Goal: Task Accomplishment & Management: Use online tool/utility

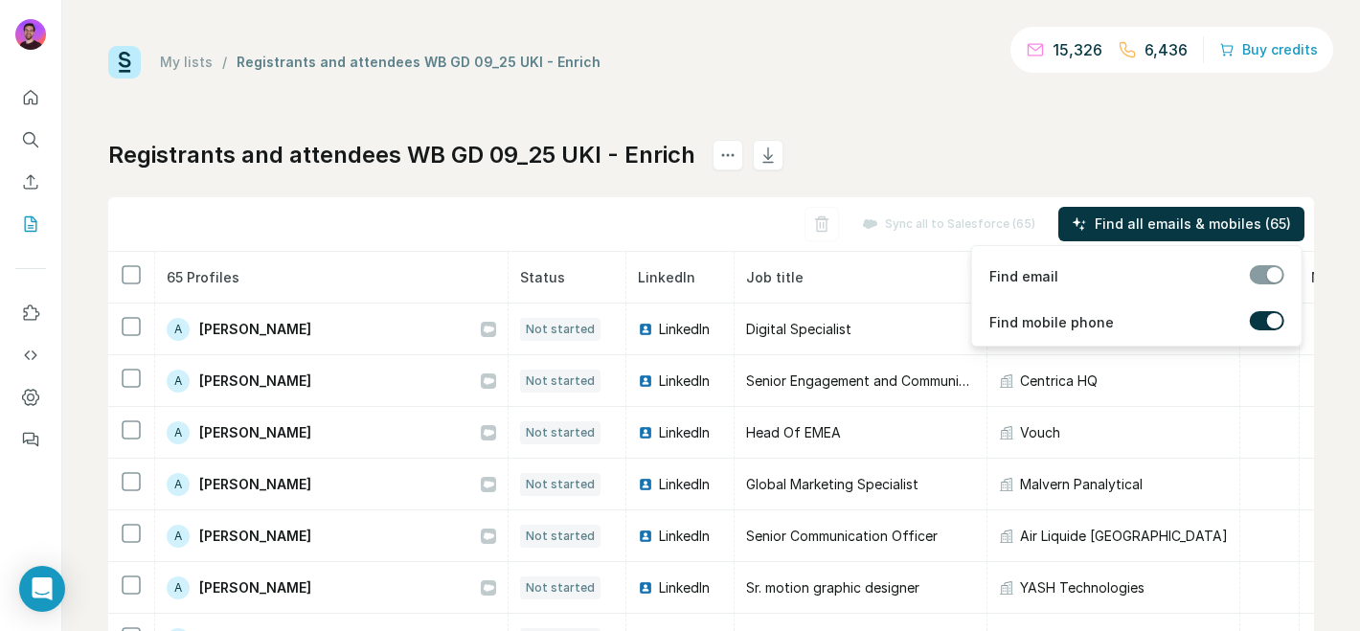
click at [1115, 230] on span "Find all emails & mobiles (65)" at bounding box center [1193, 224] width 196 height 19
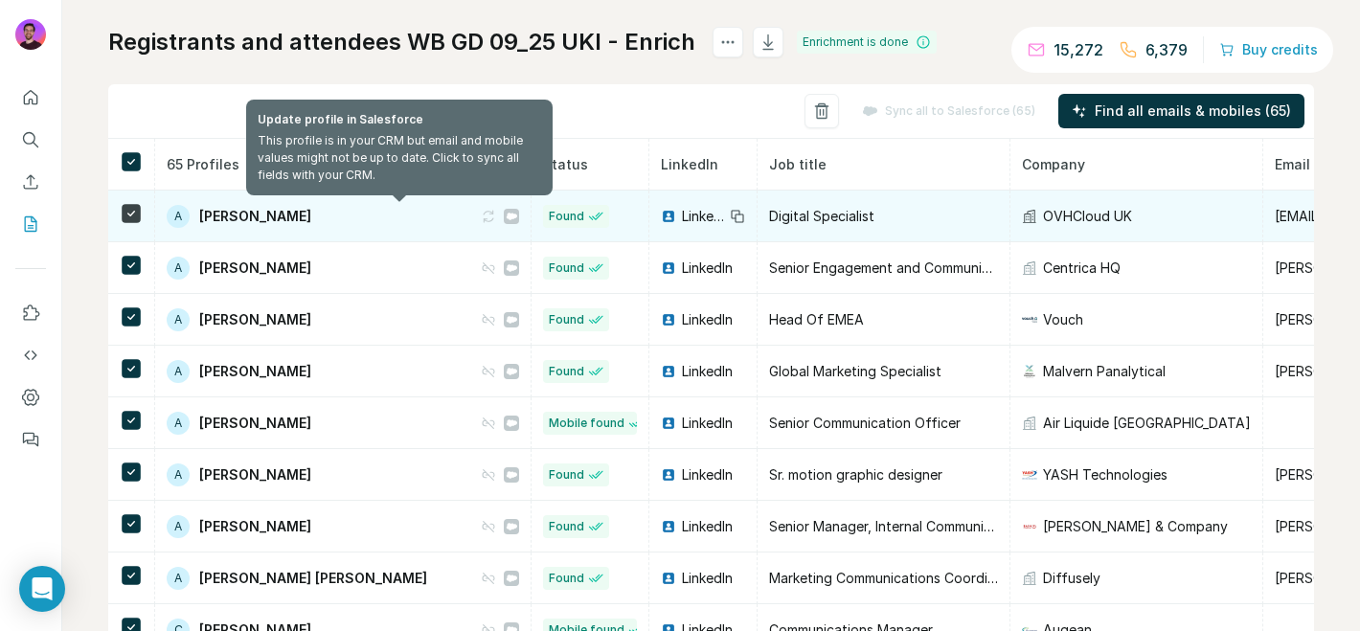
click at [481, 217] on icon at bounding box center [488, 216] width 15 height 15
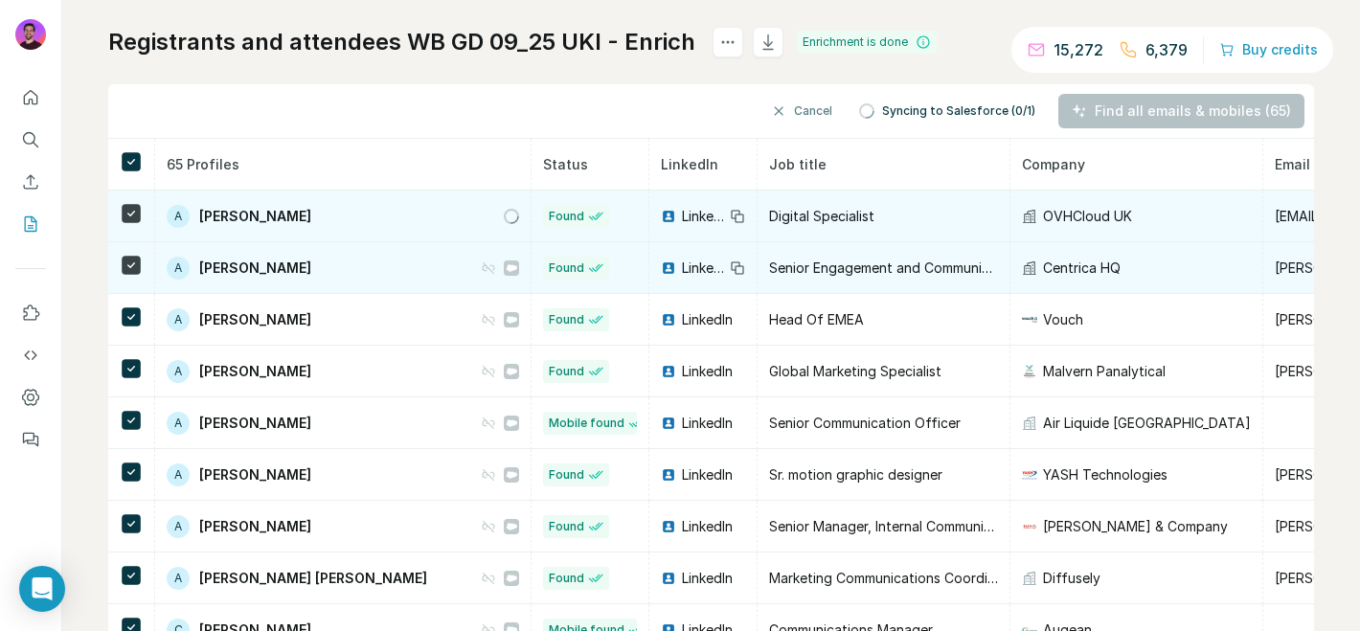
click at [481, 268] on icon at bounding box center [488, 268] width 15 height 15
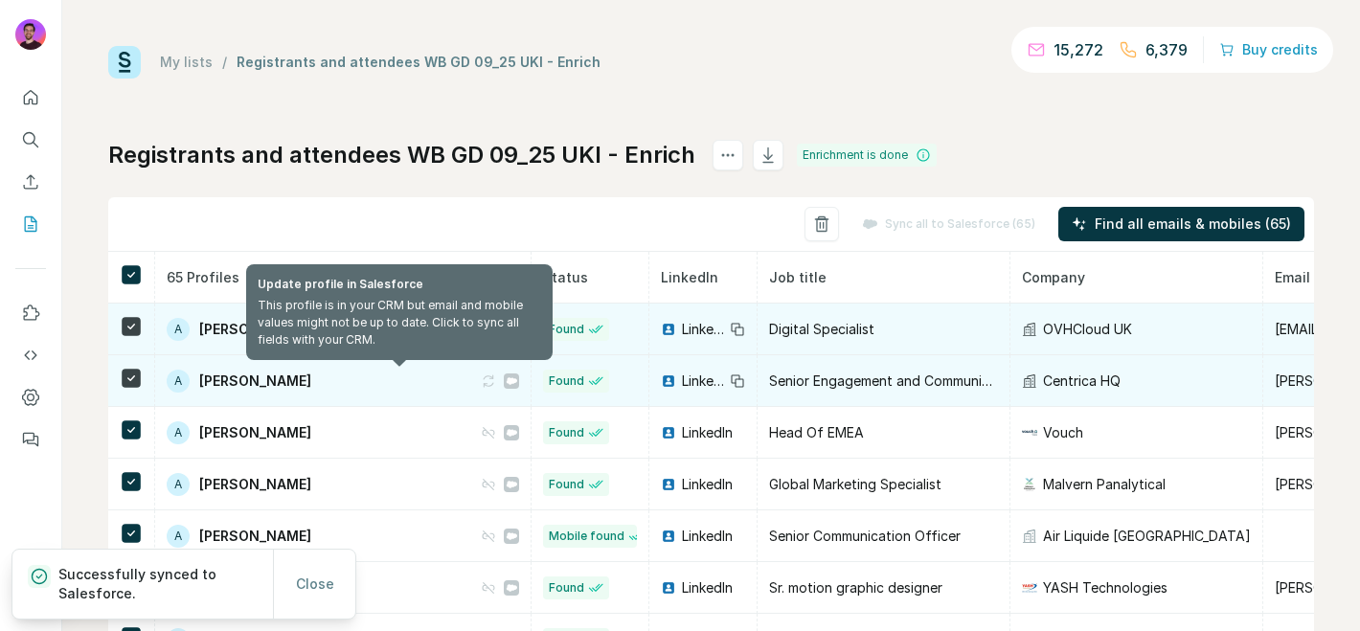
click at [481, 379] on icon at bounding box center [488, 381] width 15 height 15
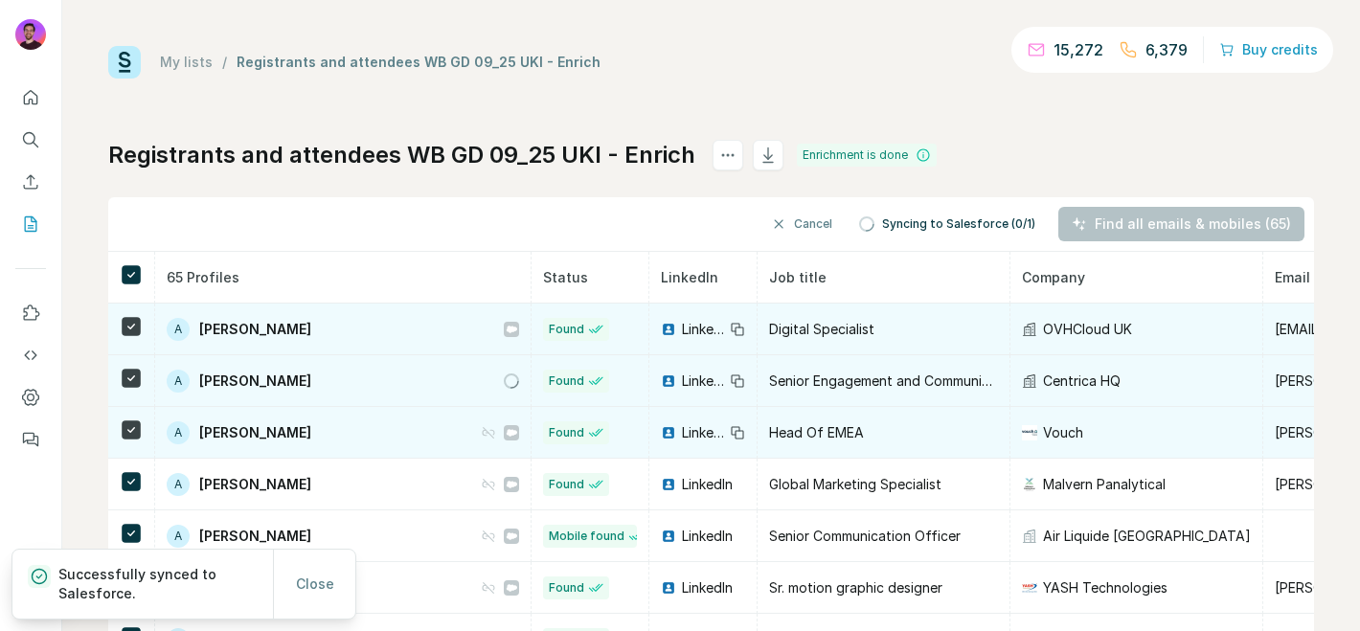
scroll to position [47, 0]
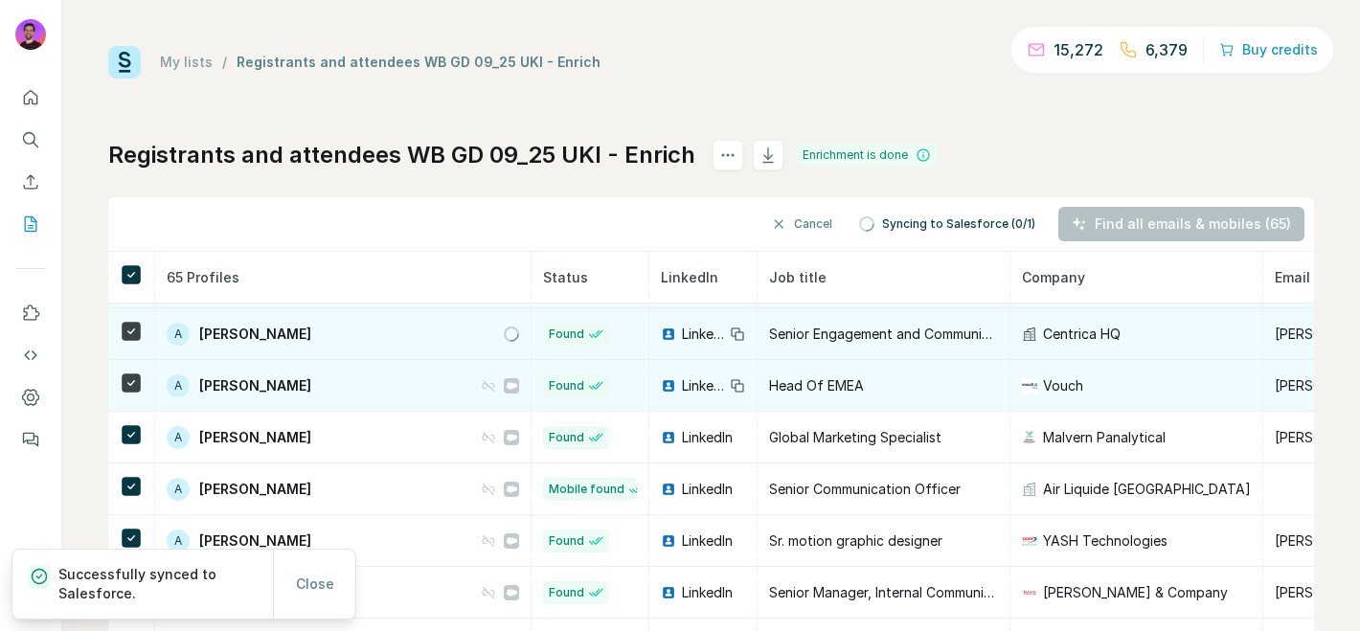
click at [481, 389] on icon at bounding box center [488, 385] width 15 height 15
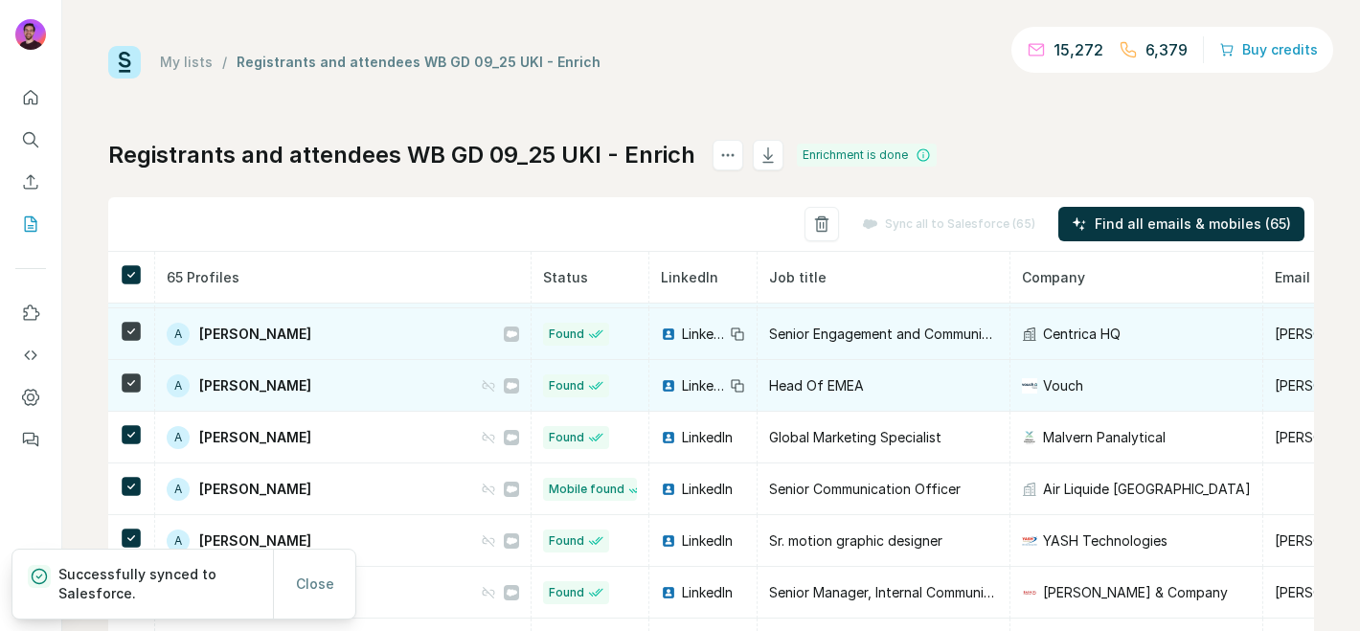
click at [481, 389] on icon at bounding box center [488, 385] width 15 height 15
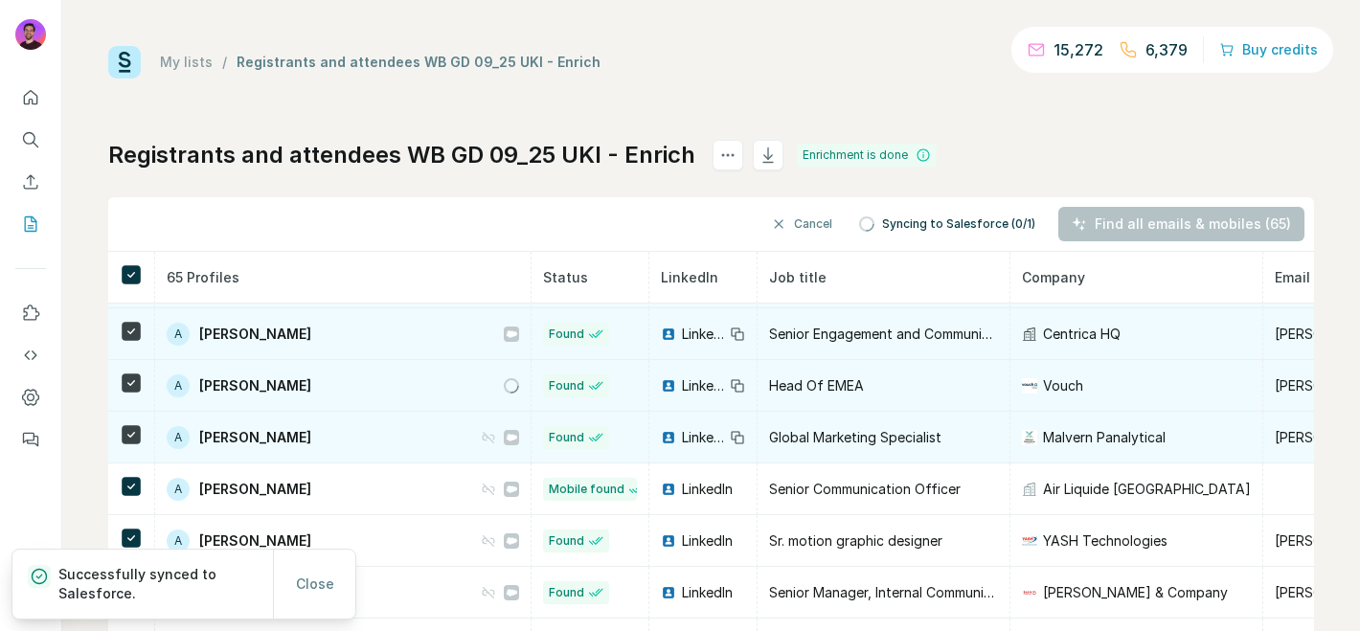
click at [483, 435] on icon at bounding box center [488, 437] width 11 height 11
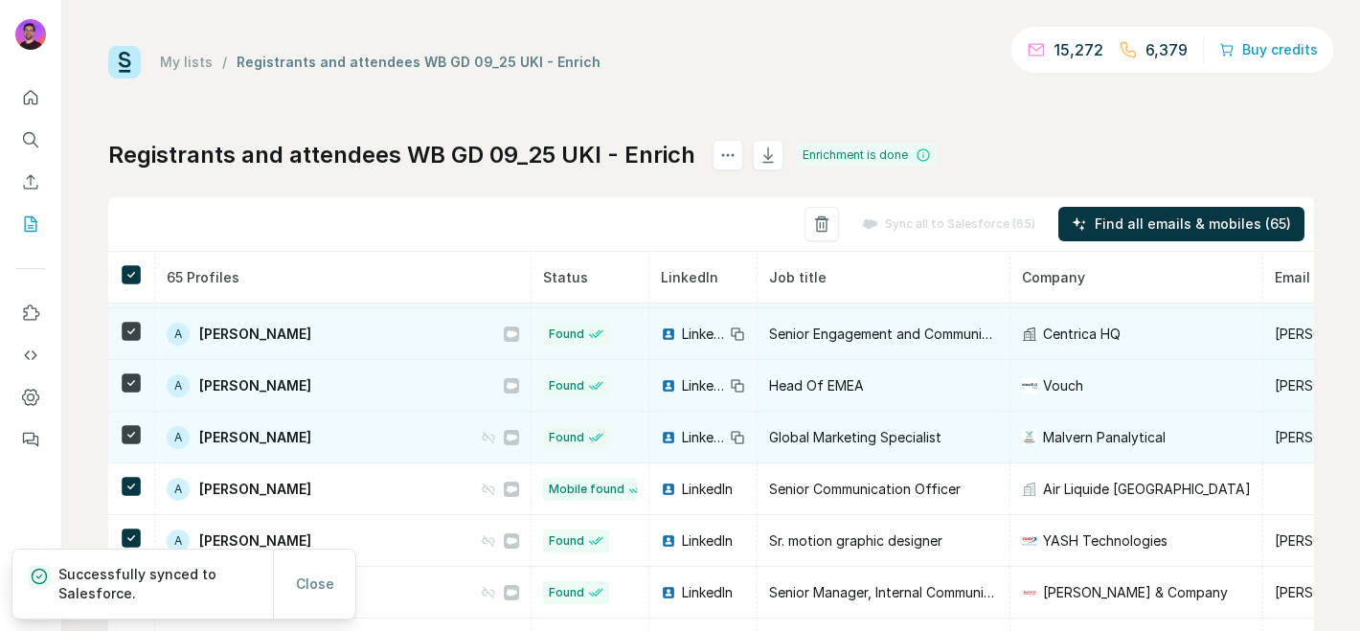
scroll to position [0, 0]
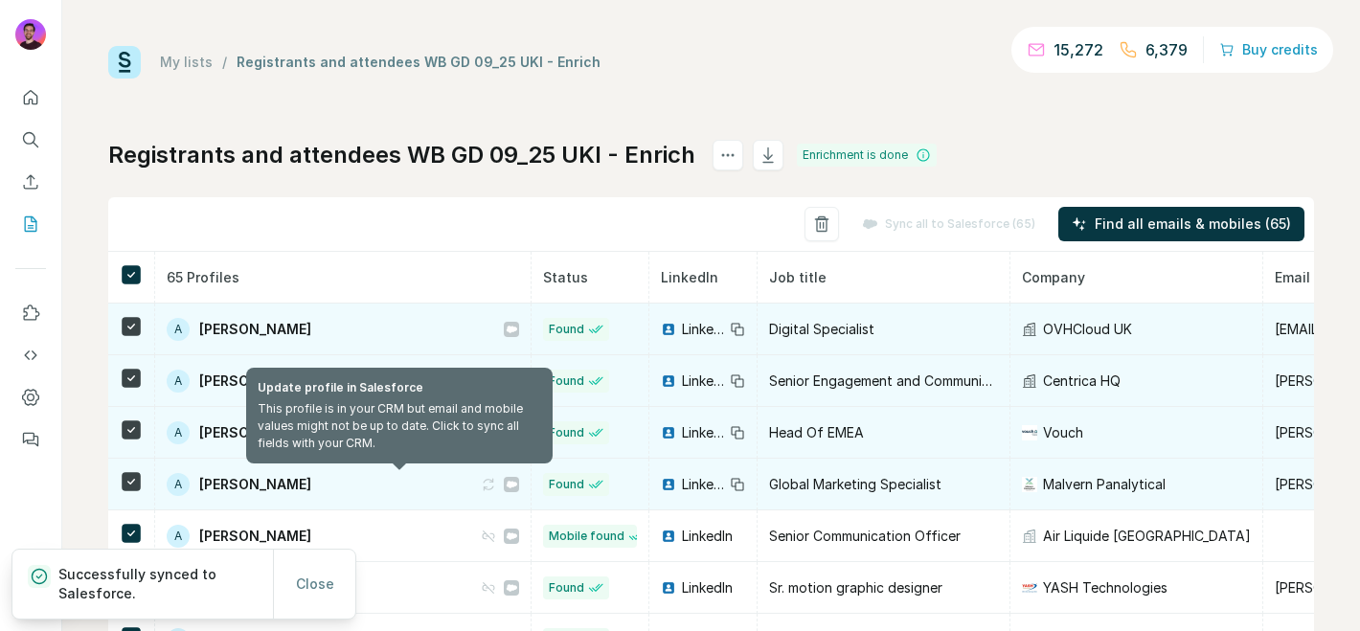
click at [481, 482] on icon at bounding box center [488, 484] width 15 height 15
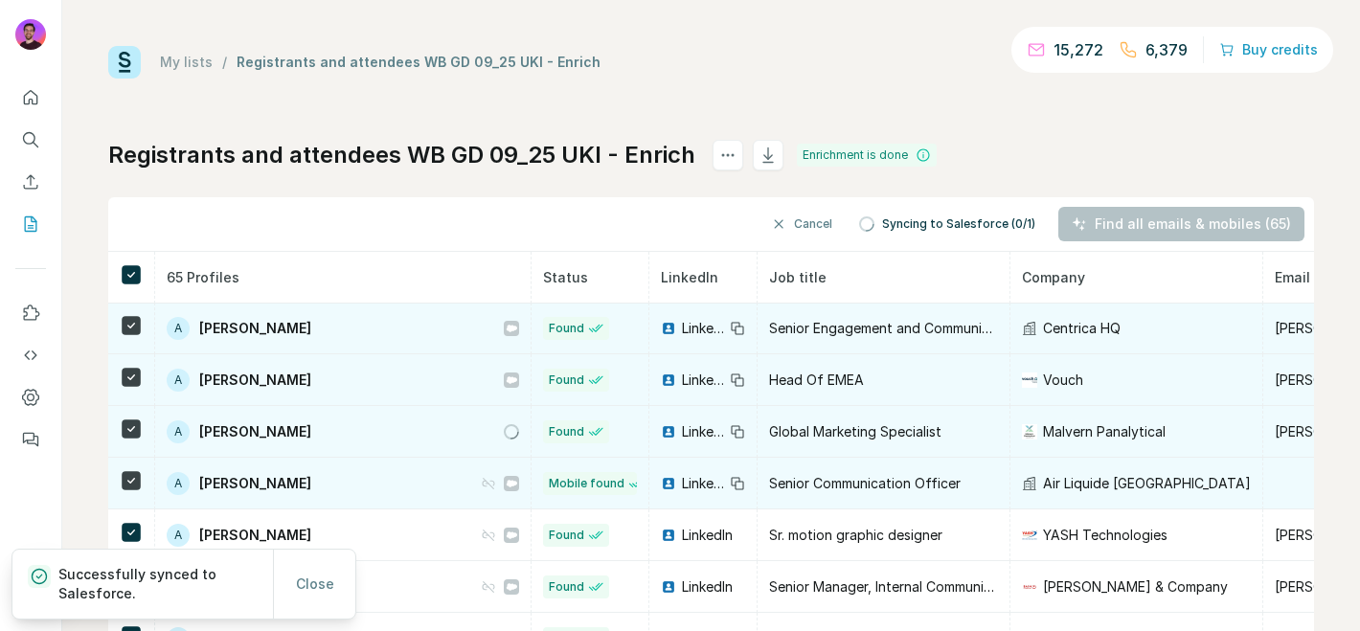
scroll to position [56, 0]
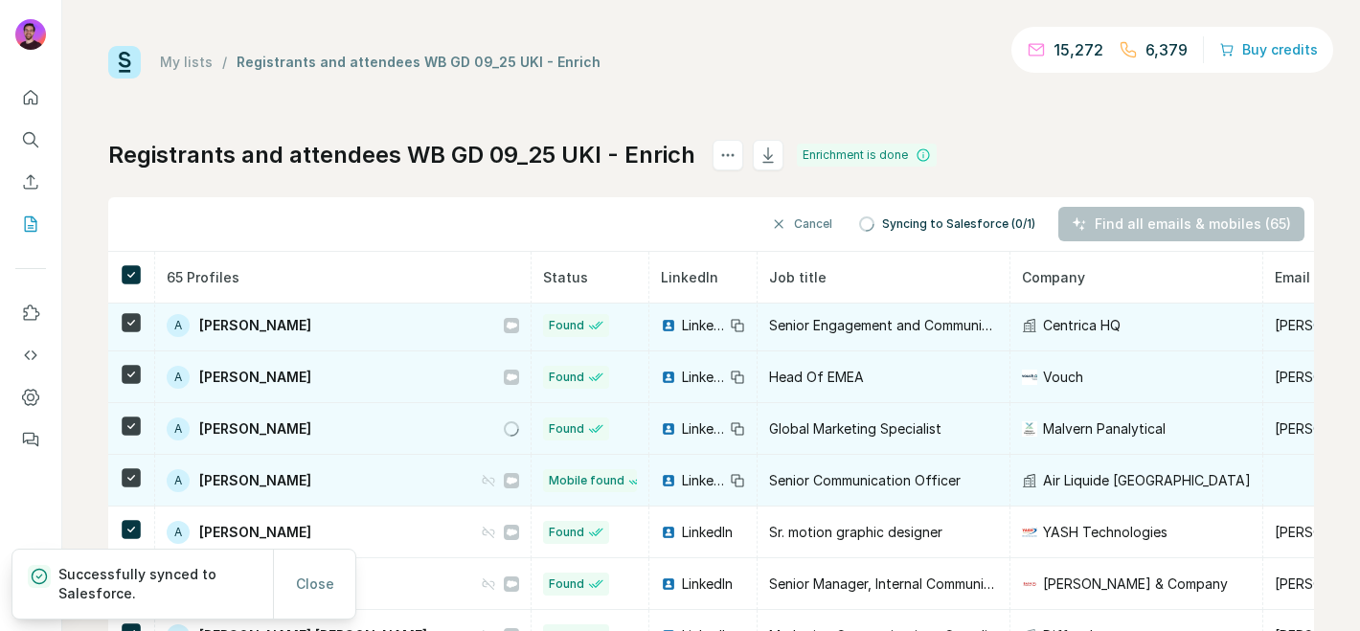
click at [481, 479] on icon at bounding box center [488, 480] width 15 height 15
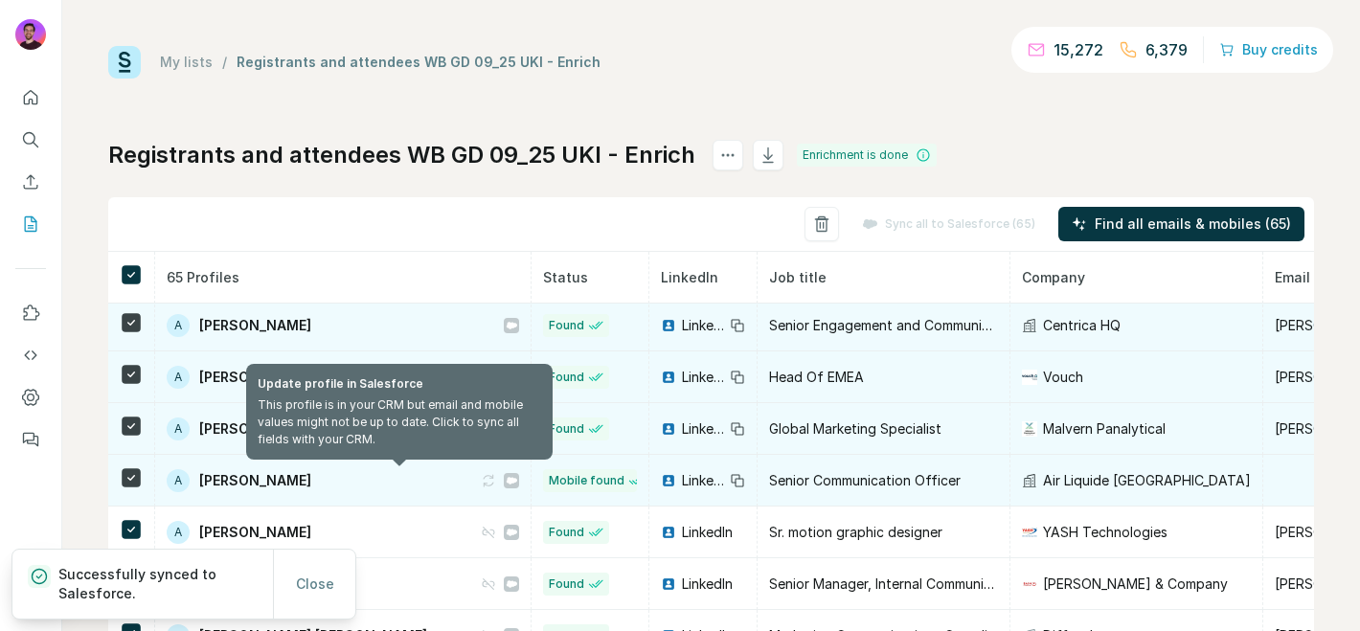
click at [486, 480] on icon at bounding box center [491, 480] width 10 height 6
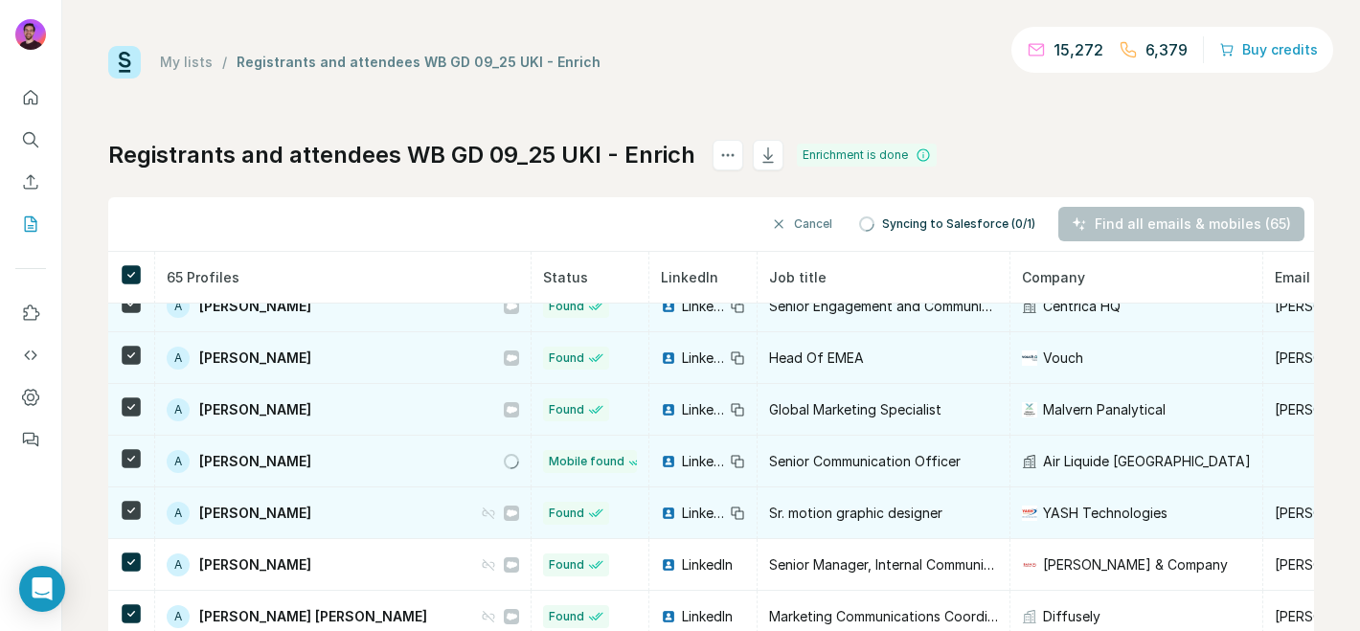
scroll to position [80, 0]
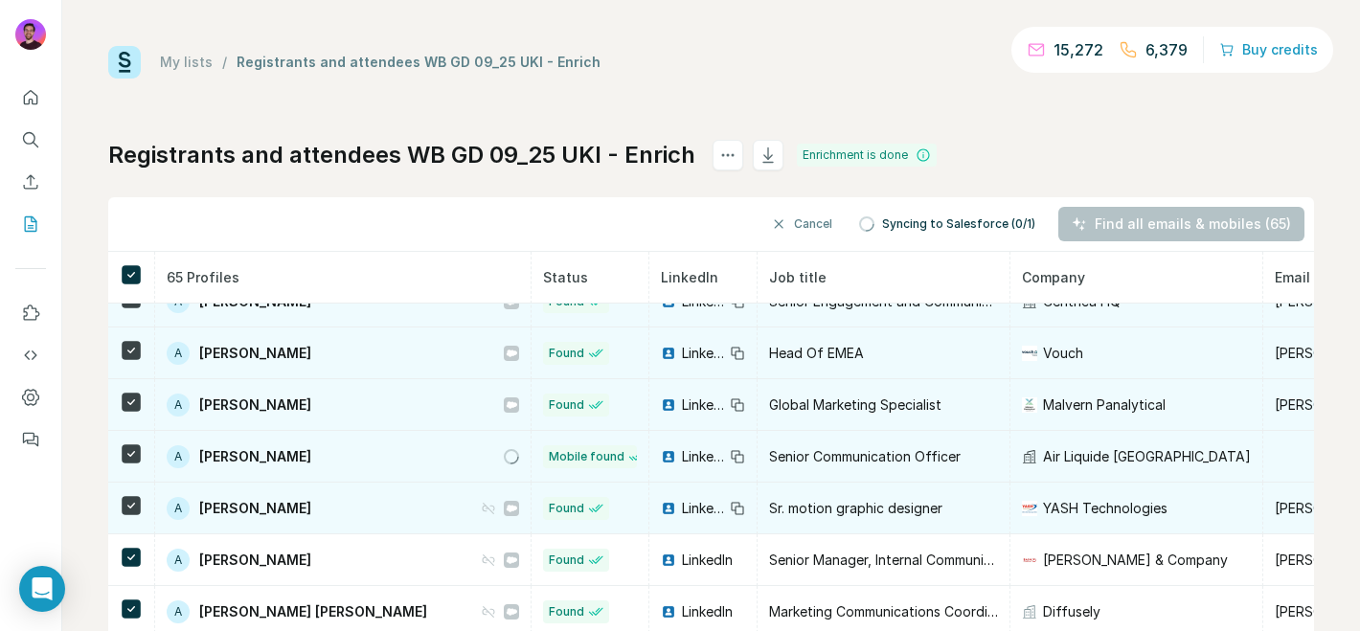
click at [483, 506] on icon at bounding box center [488, 508] width 11 height 11
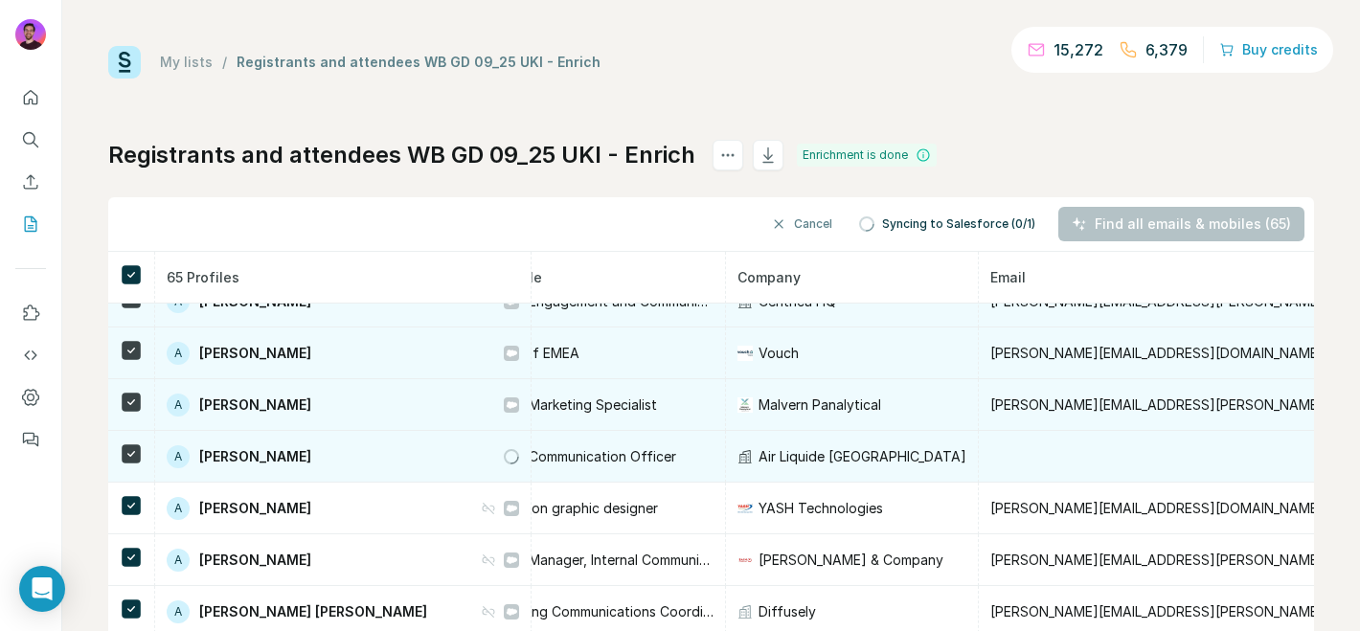
scroll to position [80, 224]
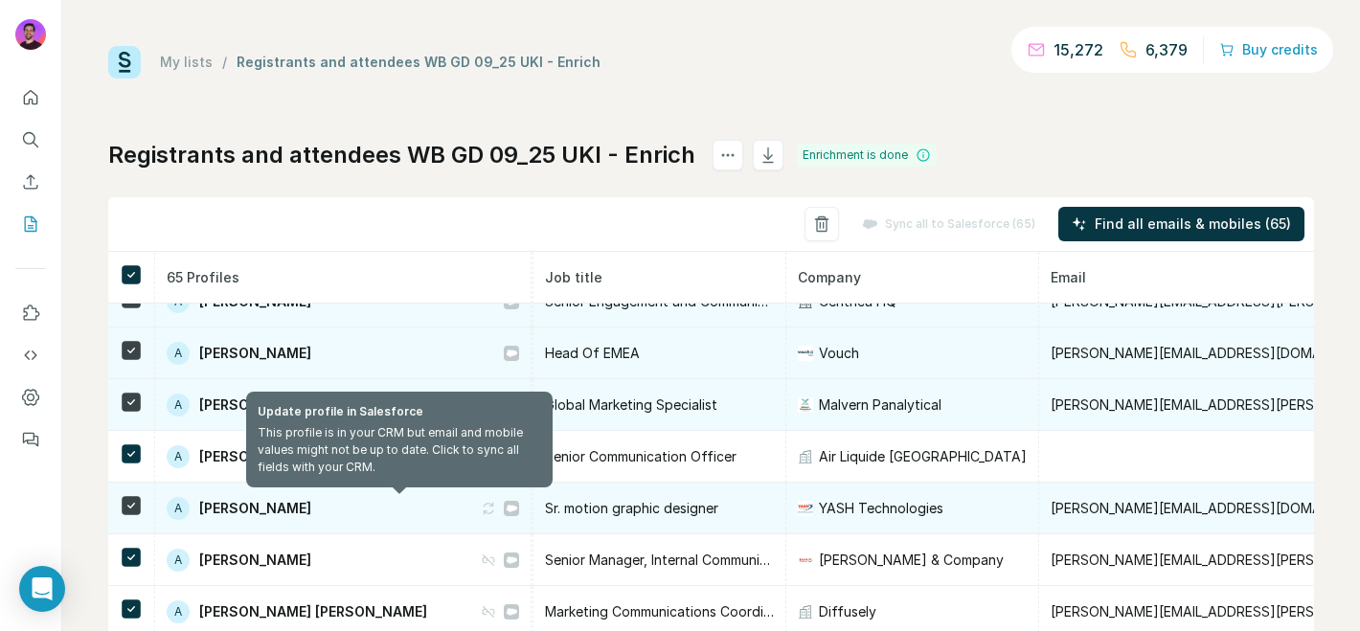
click at [481, 509] on icon at bounding box center [488, 508] width 15 height 15
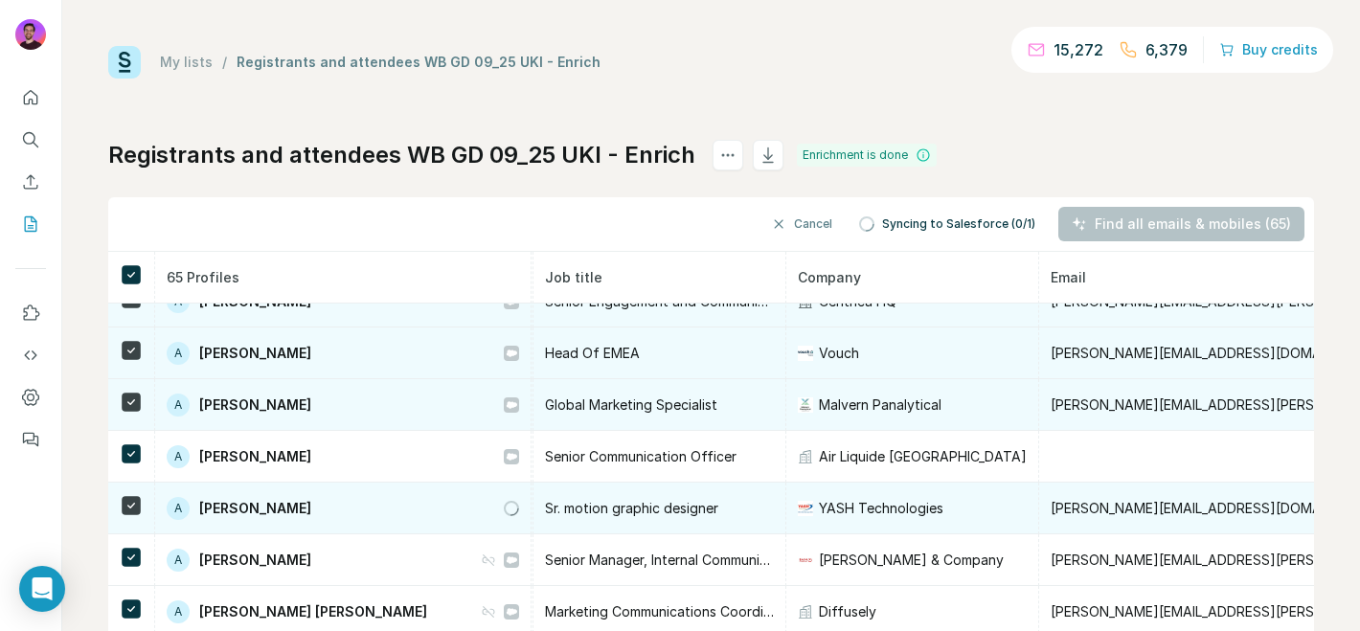
scroll to position [214, 224]
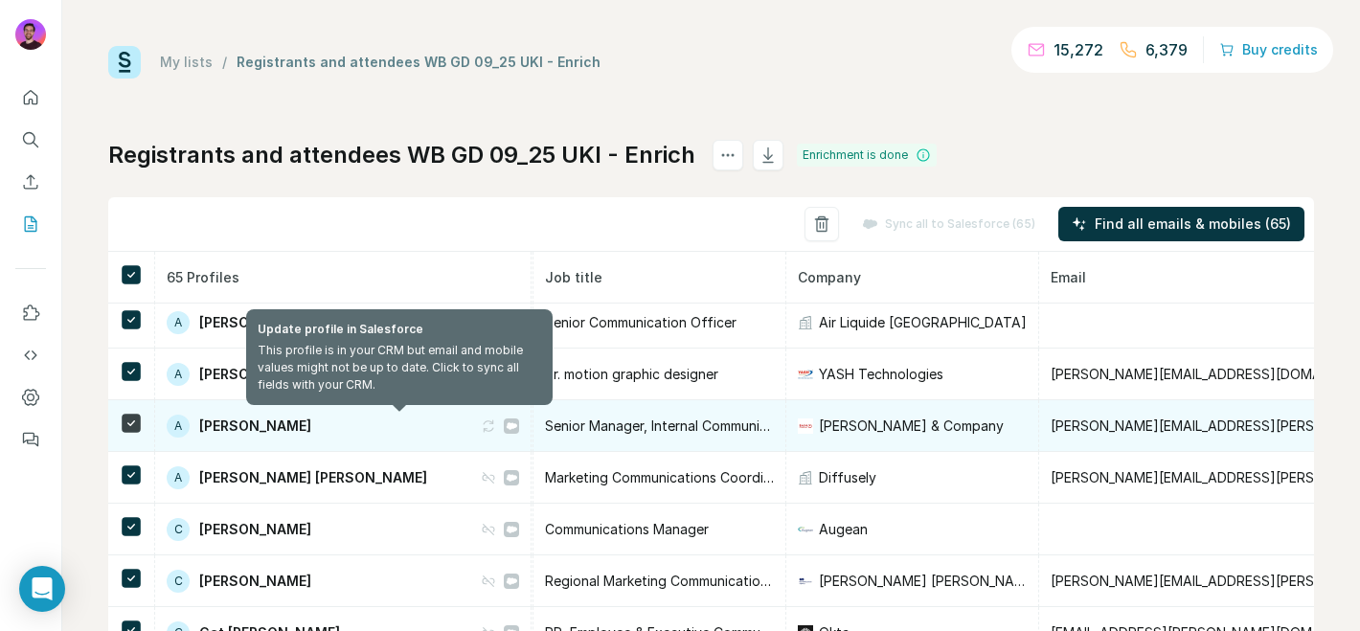
click at [481, 424] on icon at bounding box center [488, 426] width 15 height 15
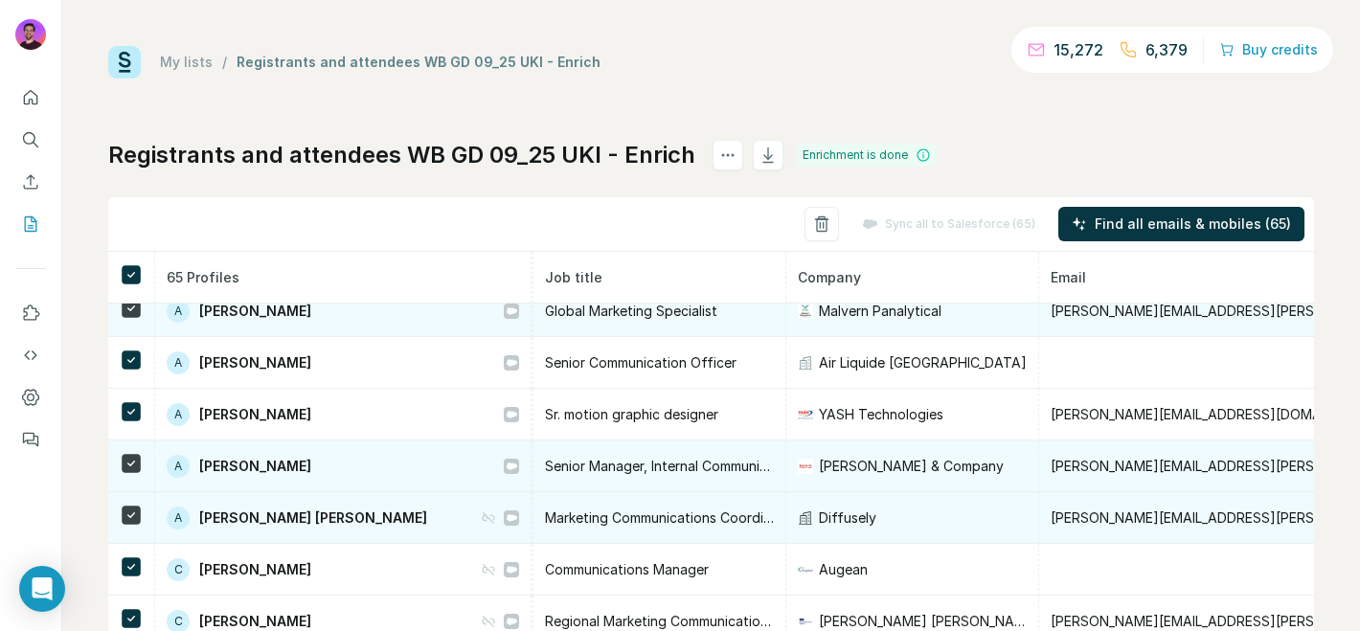
scroll to position [323, 224]
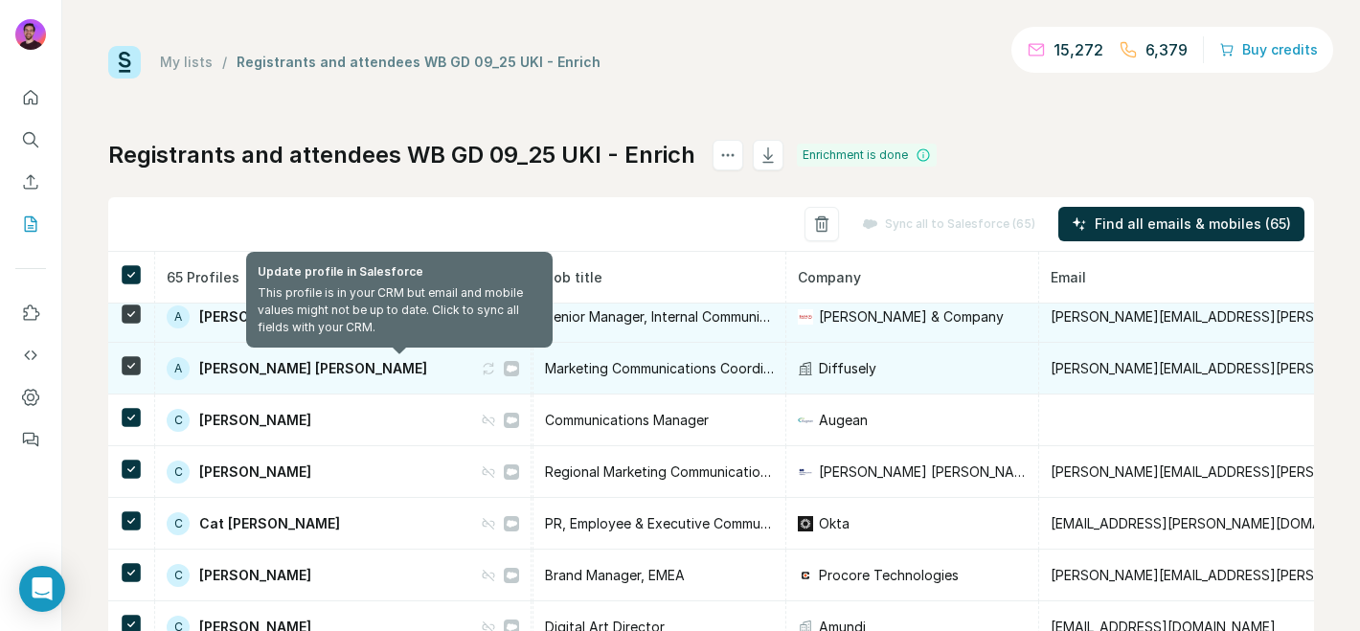
click at [481, 366] on icon at bounding box center [488, 368] width 15 height 15
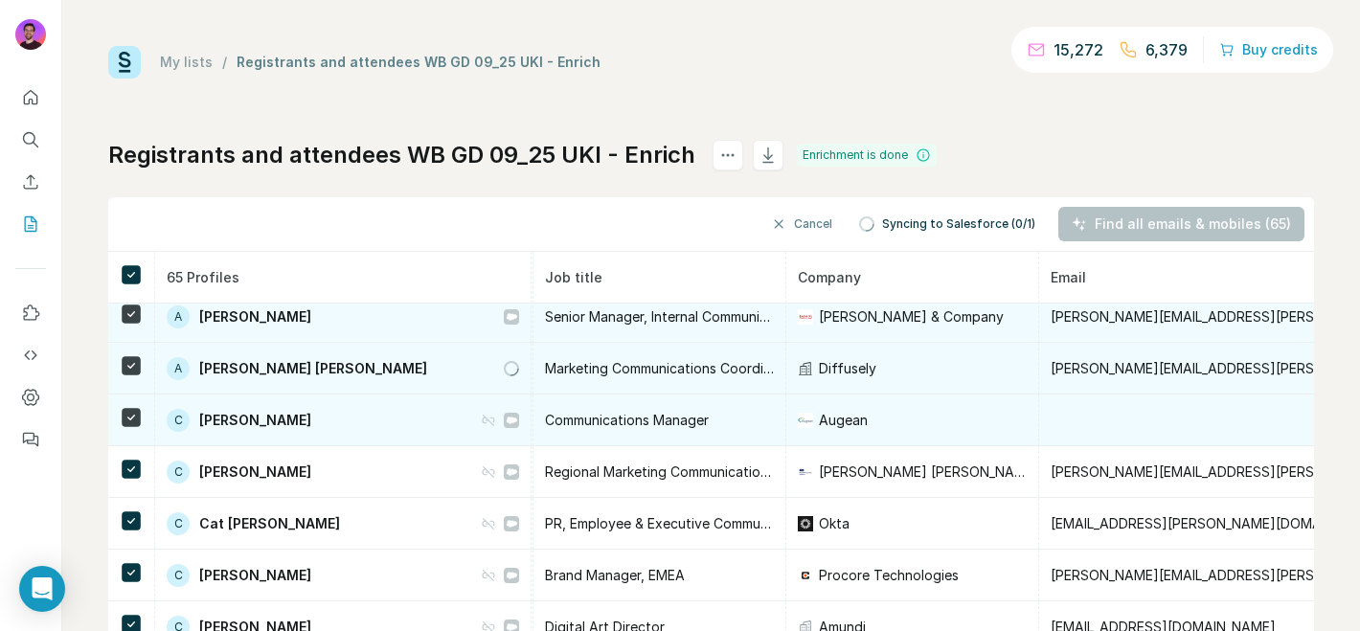
click at [481, 419] on icon at bounding box center [488, 420] width 15 height 15
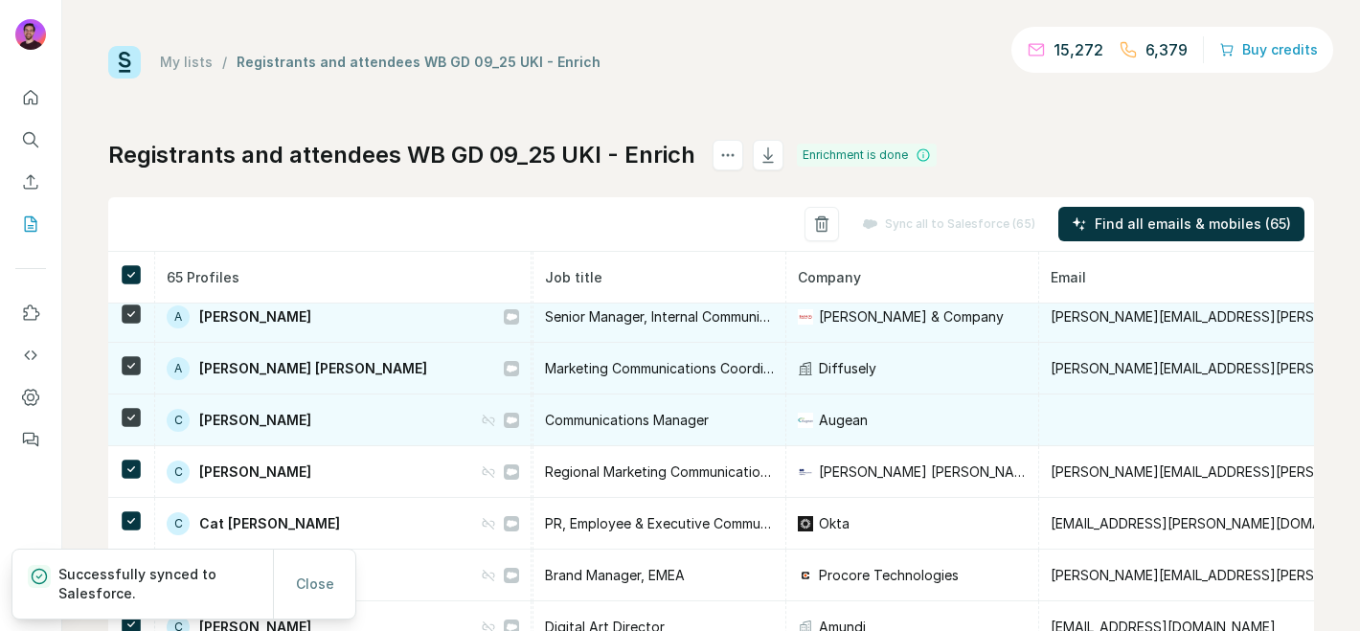
click at [481, 421] on icon at bounding box center [488, 420] width 15 height 15
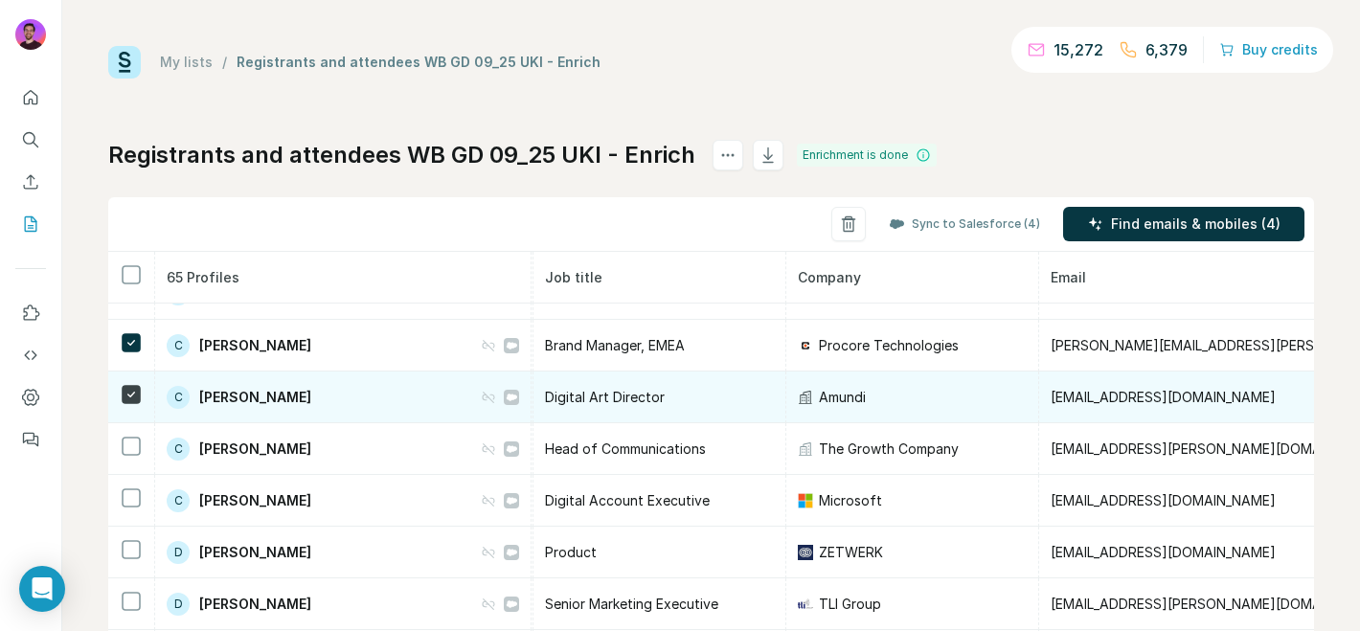
scroll to position [557, 224]
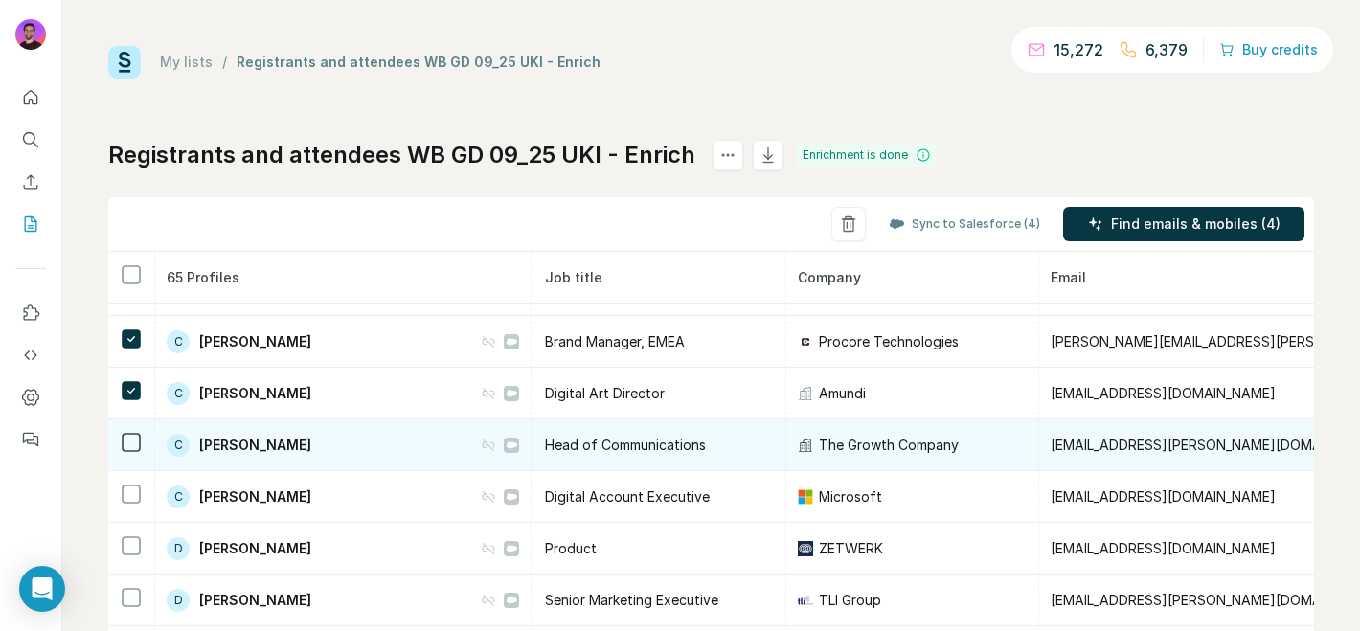
click at [131, 456] on td at bounding box center [131, 446] width 47 height 52
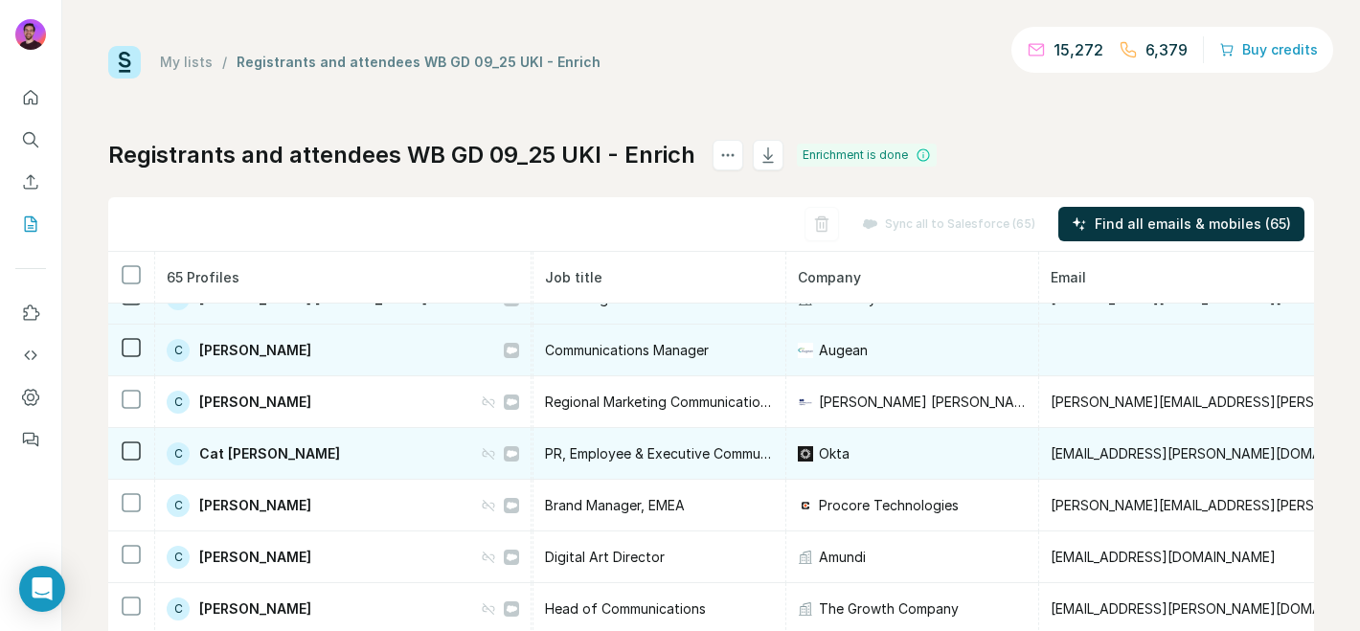
scroll to position [395, 224]
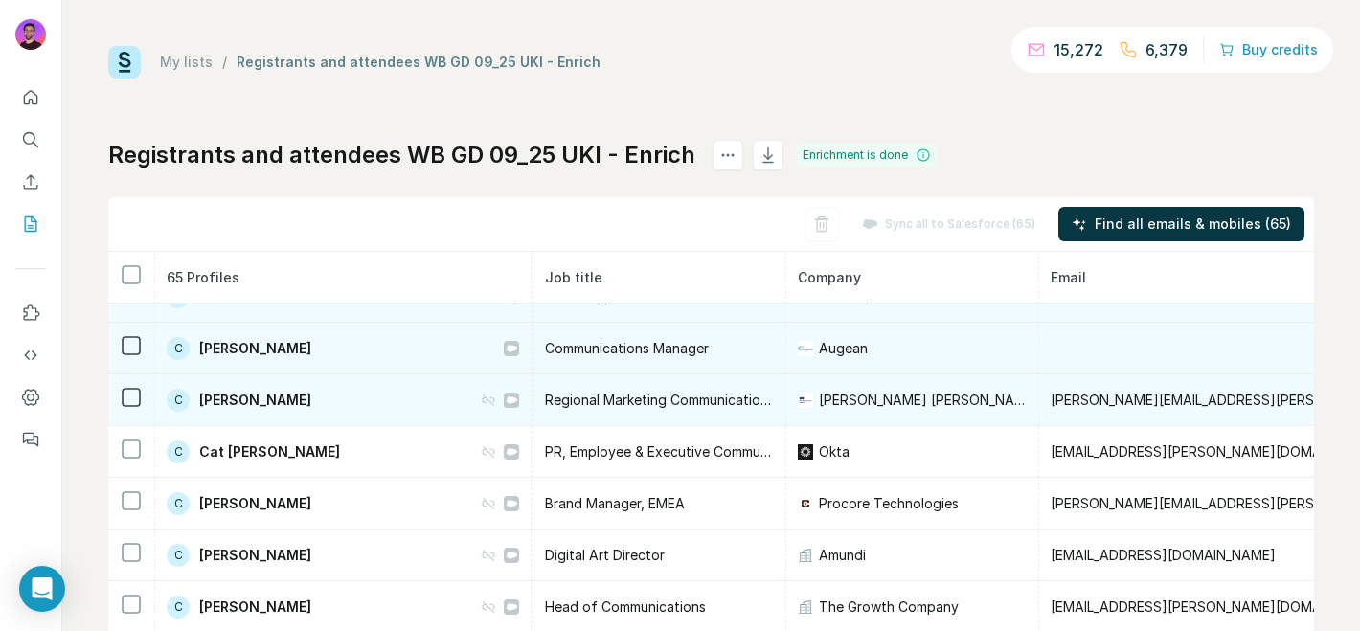
click at [125, 409] on td at bounding box center [131, 401] width 47 height 52
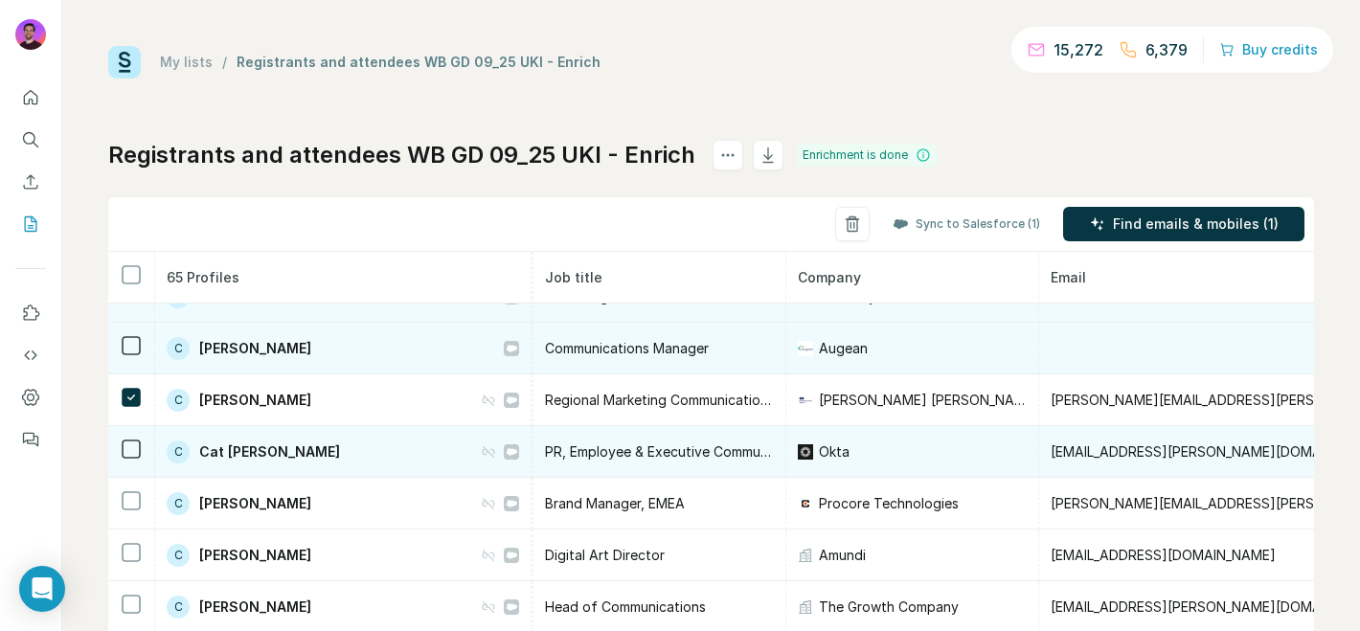
click at [121, 461] on td at bounding box center [131, 452] width 47 height 52
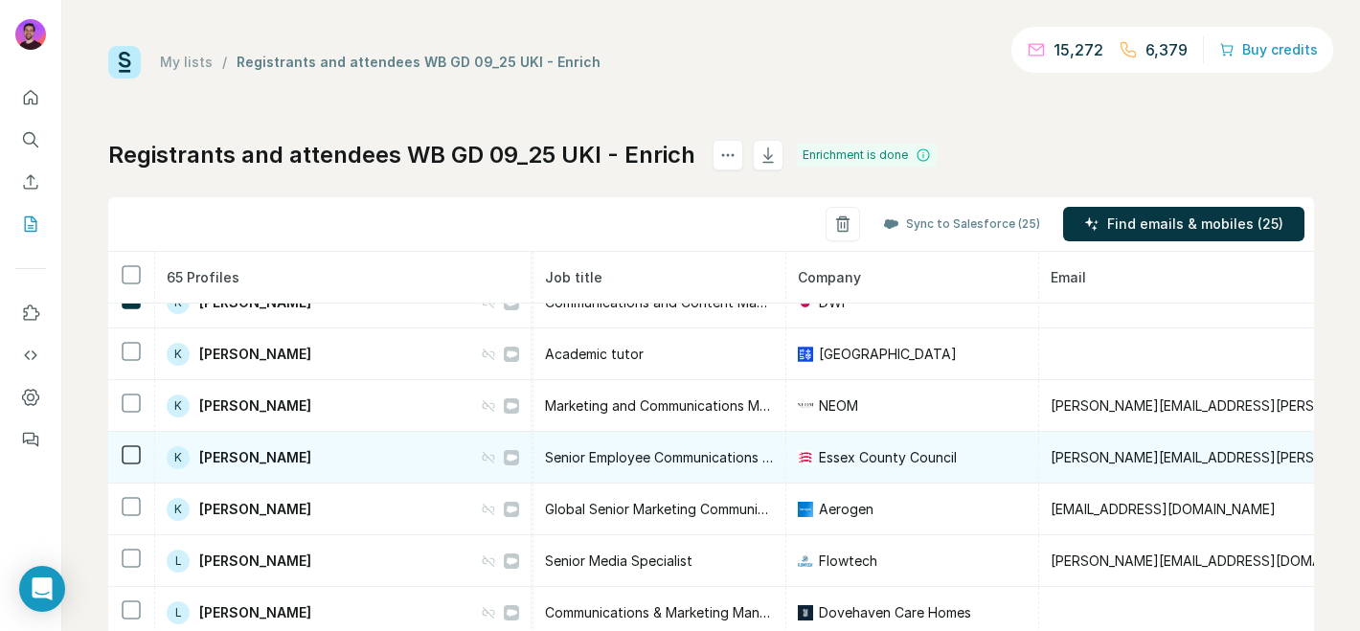
scroll to position [1735, 224]
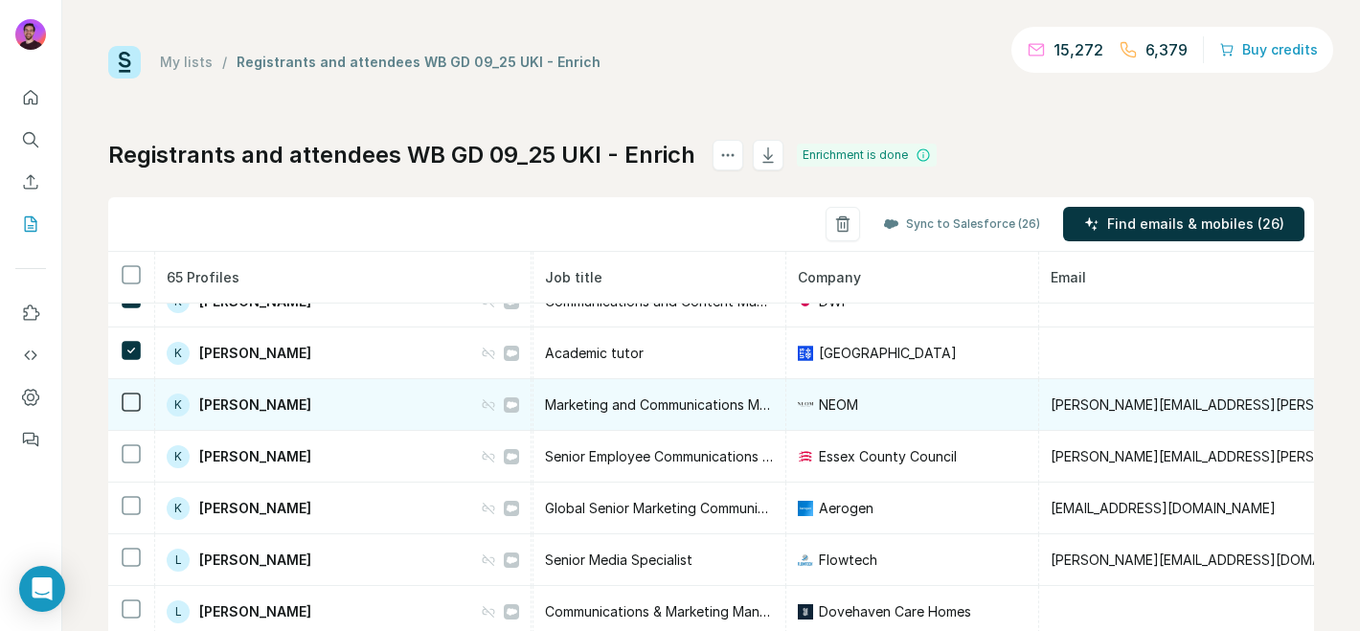
click at [130, 415] on td at bounding box center [131, 405] width 47 height 52
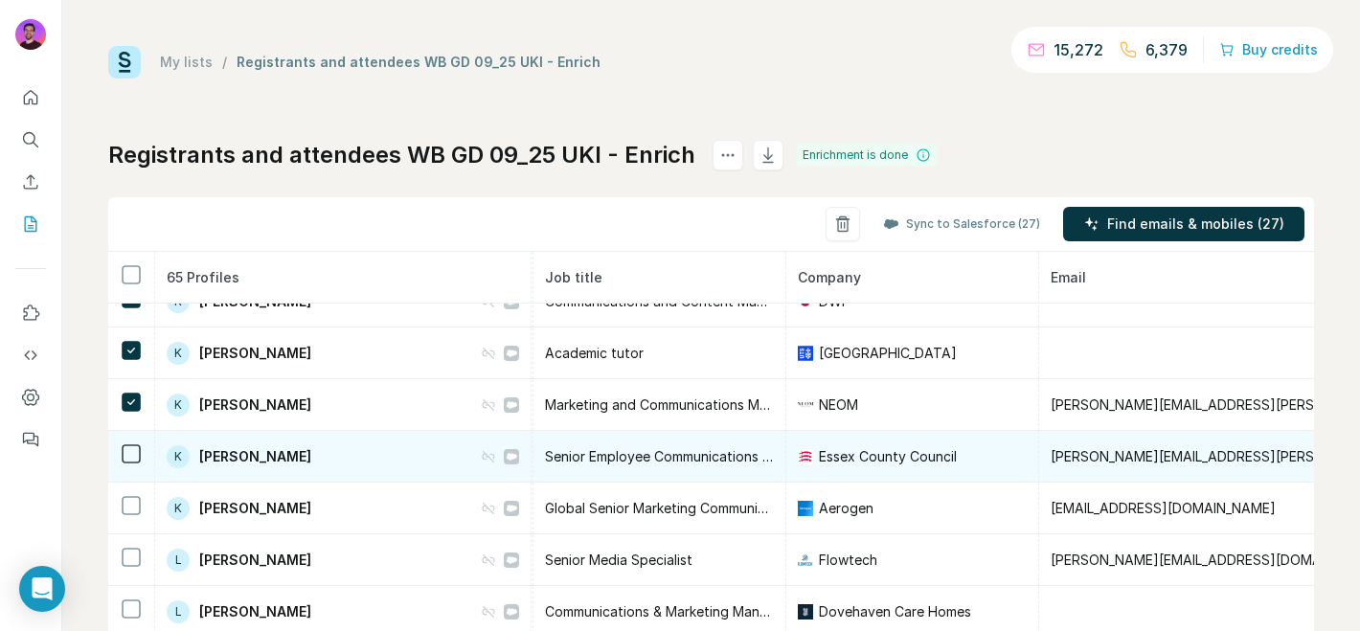
click at [132, 474] on td at bounding box center [131, 457] width 47 height 52
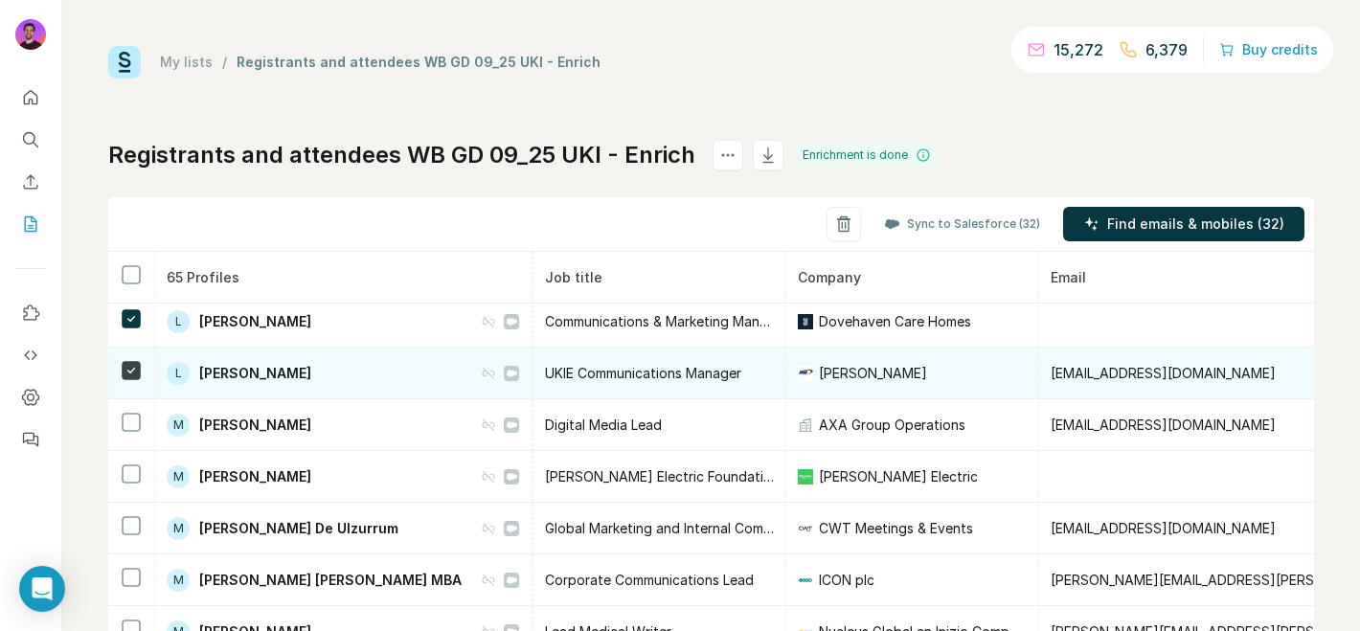
scroll to position [2089, 224]
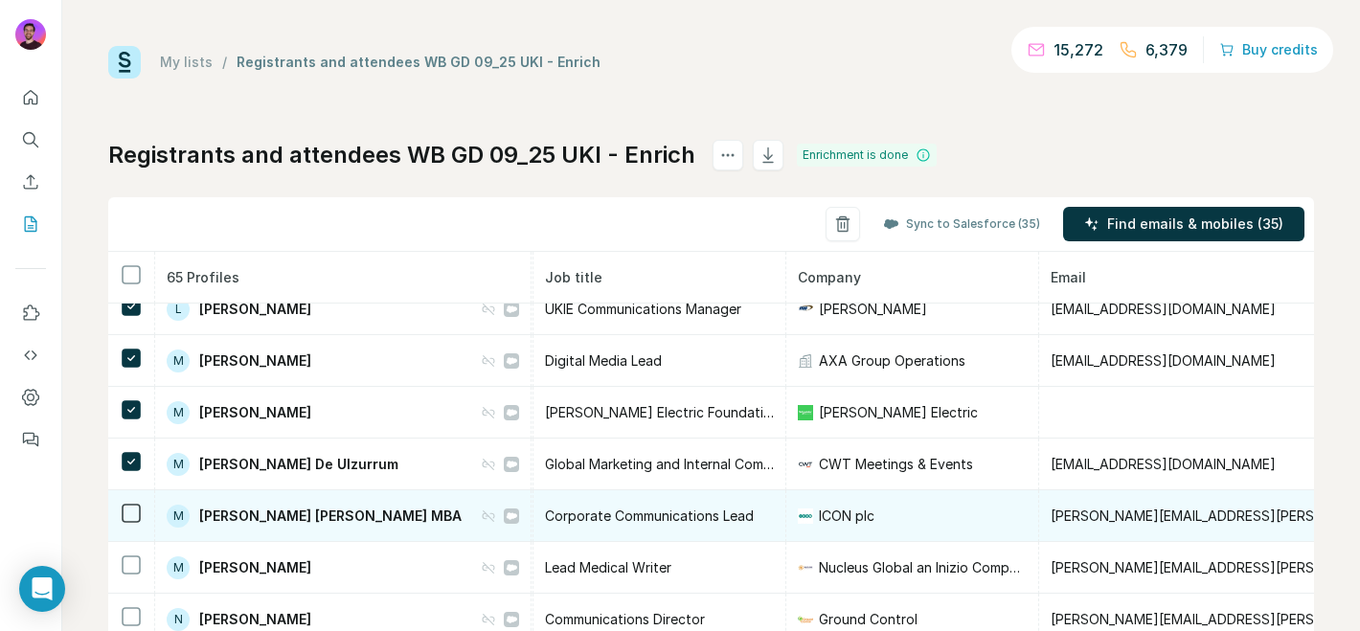
click at [130, 529] on td at bounding box center [131, 516] width 47 height 52
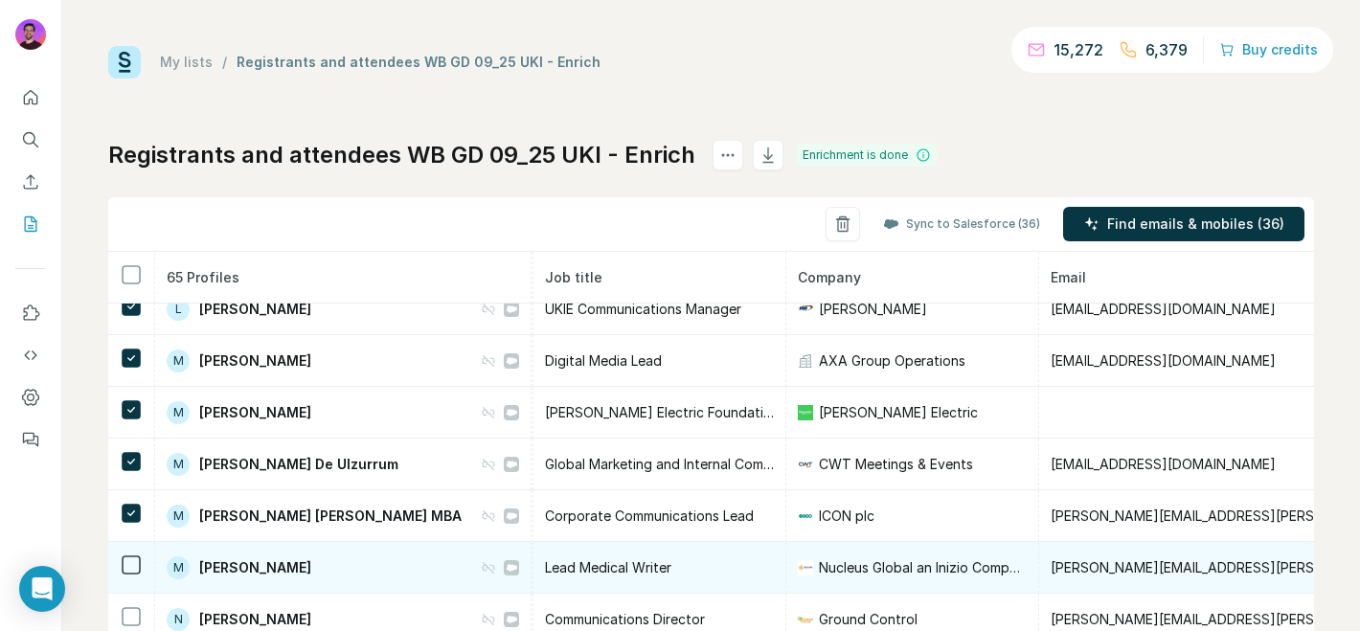
click at [131, 550] on td at bounding box center [131, 568] width 47 height 52
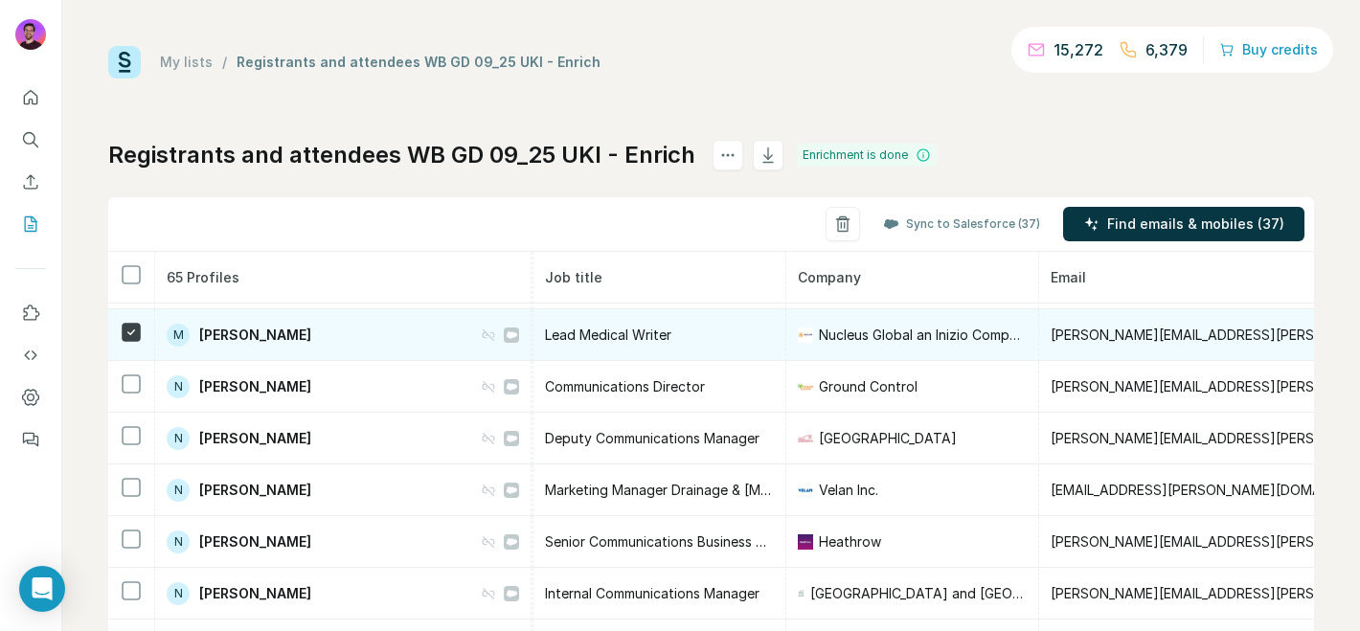
scroll to position [2323, 224]
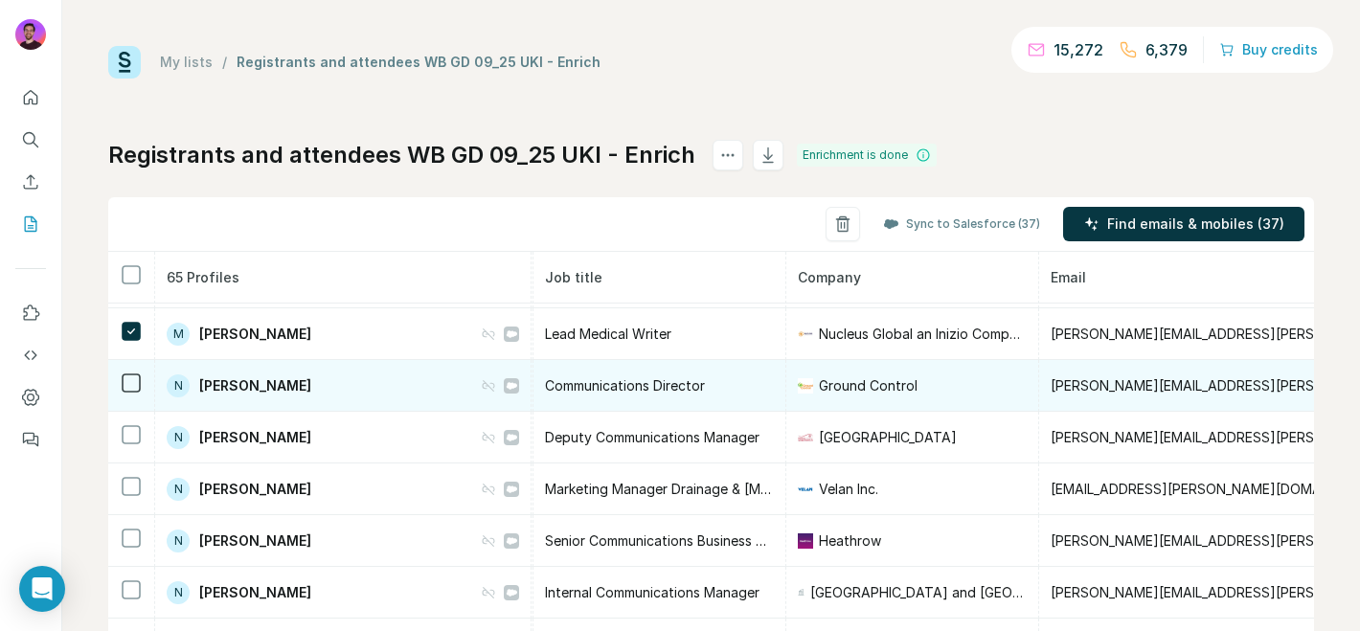
click at [131, 398] on td at bounding box center [131, 386] width 47 height 52
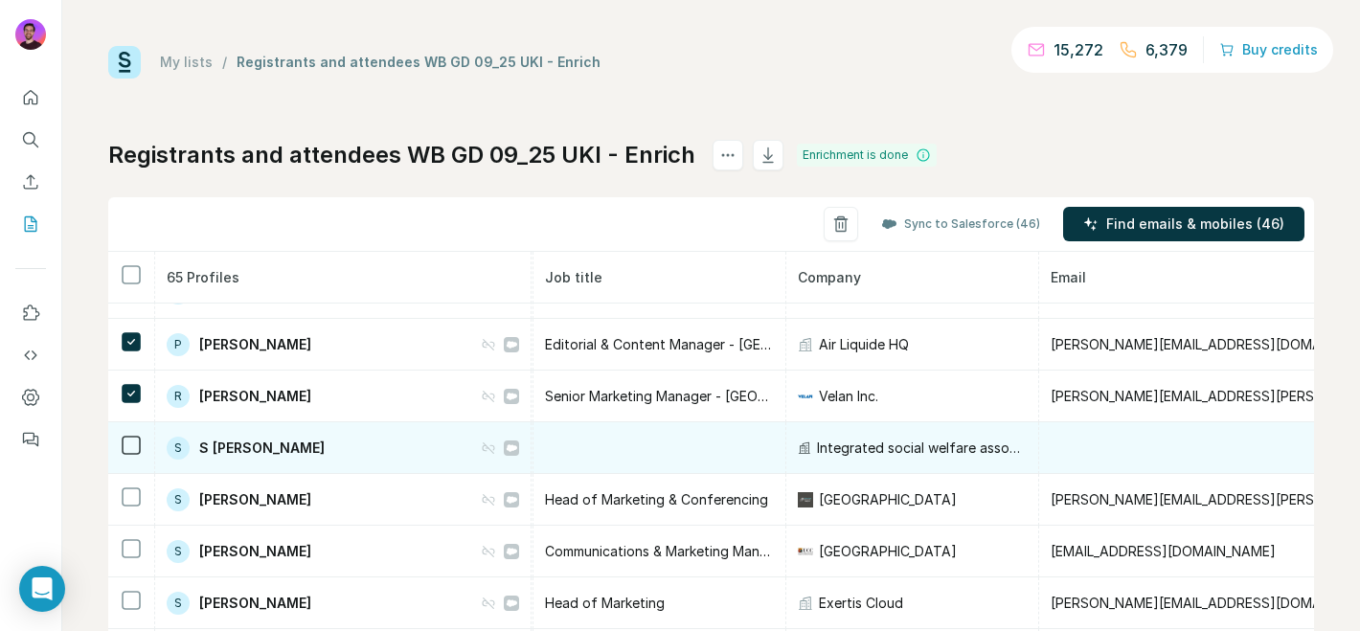
scroll to position [2724, 224]
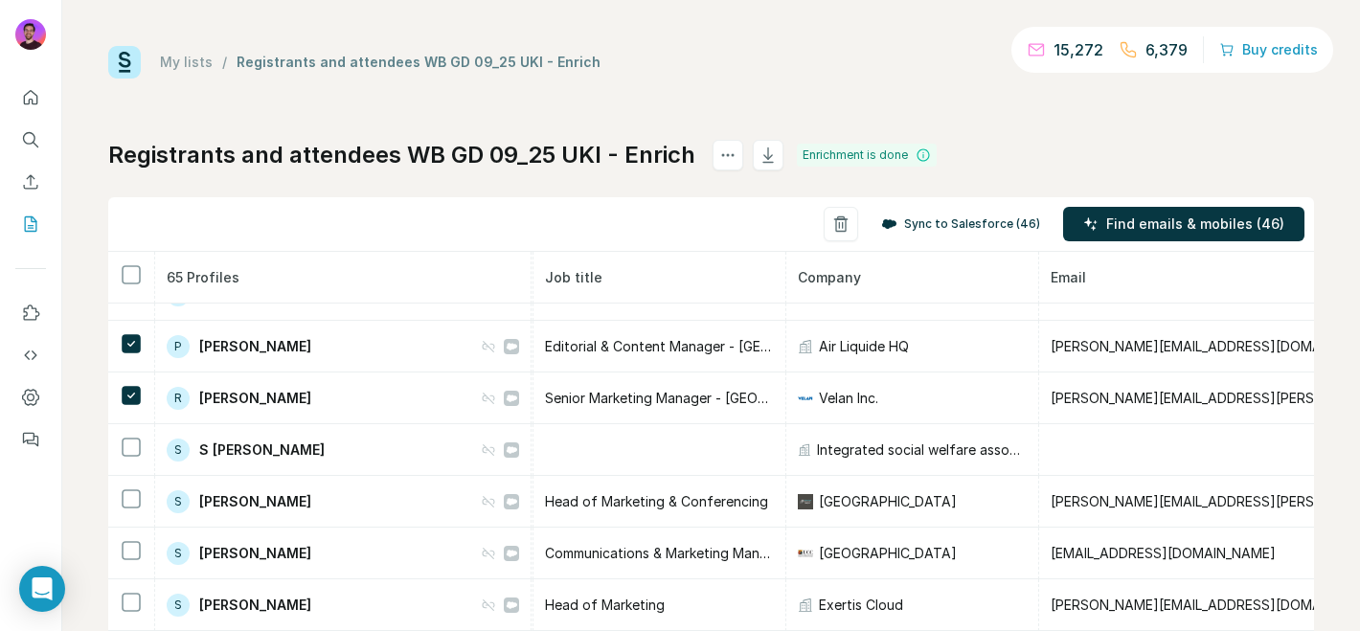
click at [1021, 223] on button "Sync to Salesforce (46)" at bounding box center [961, 224] width 186 height 29
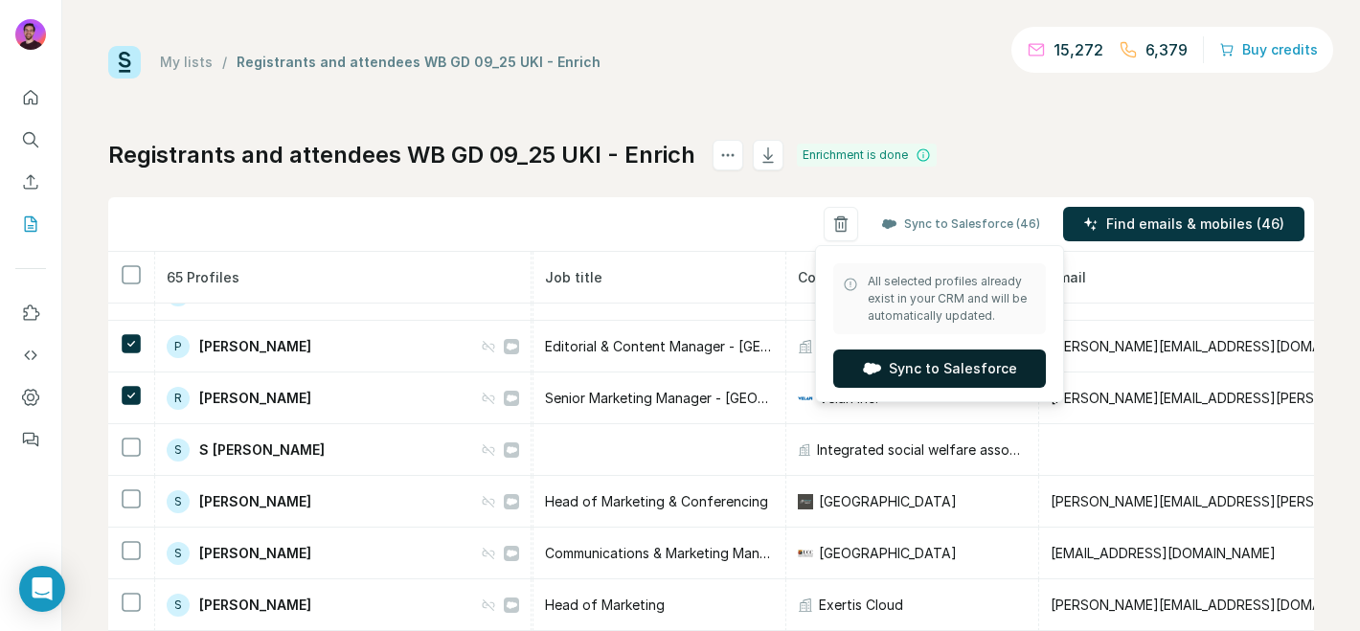
click at [911, 368] on button "Sync to Salesforce" at bounding box center [939, 369] width 213 height 38
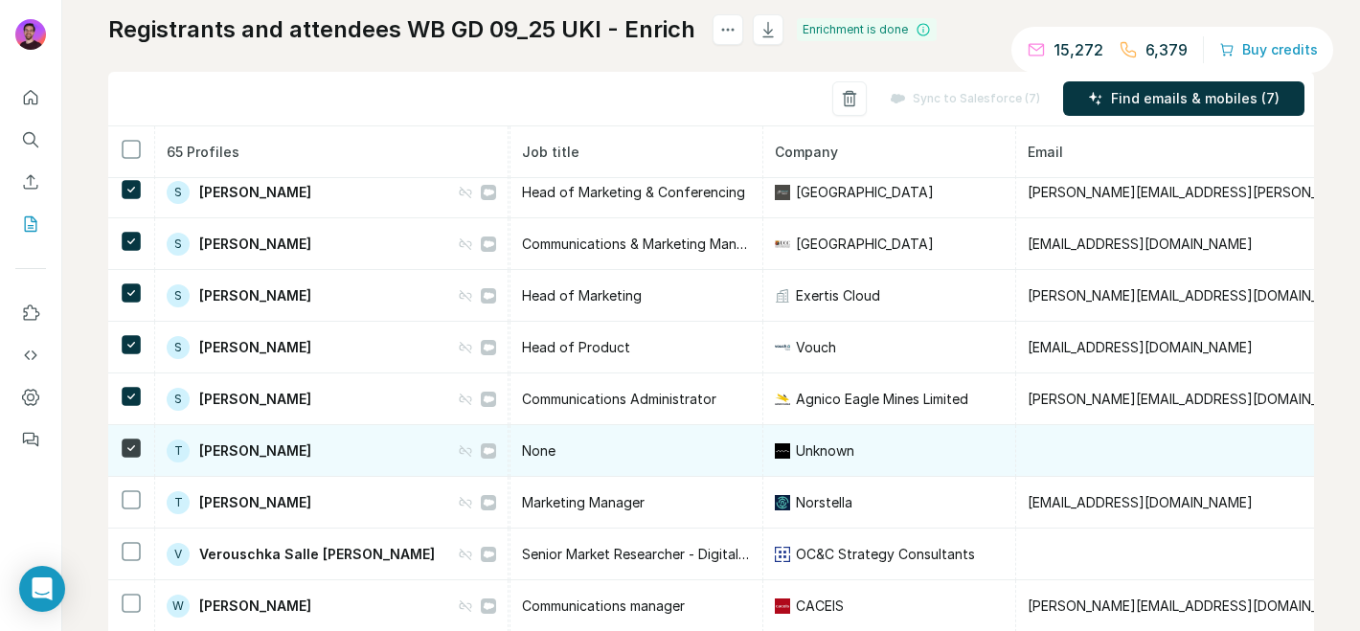
scroll to position [172, 0]
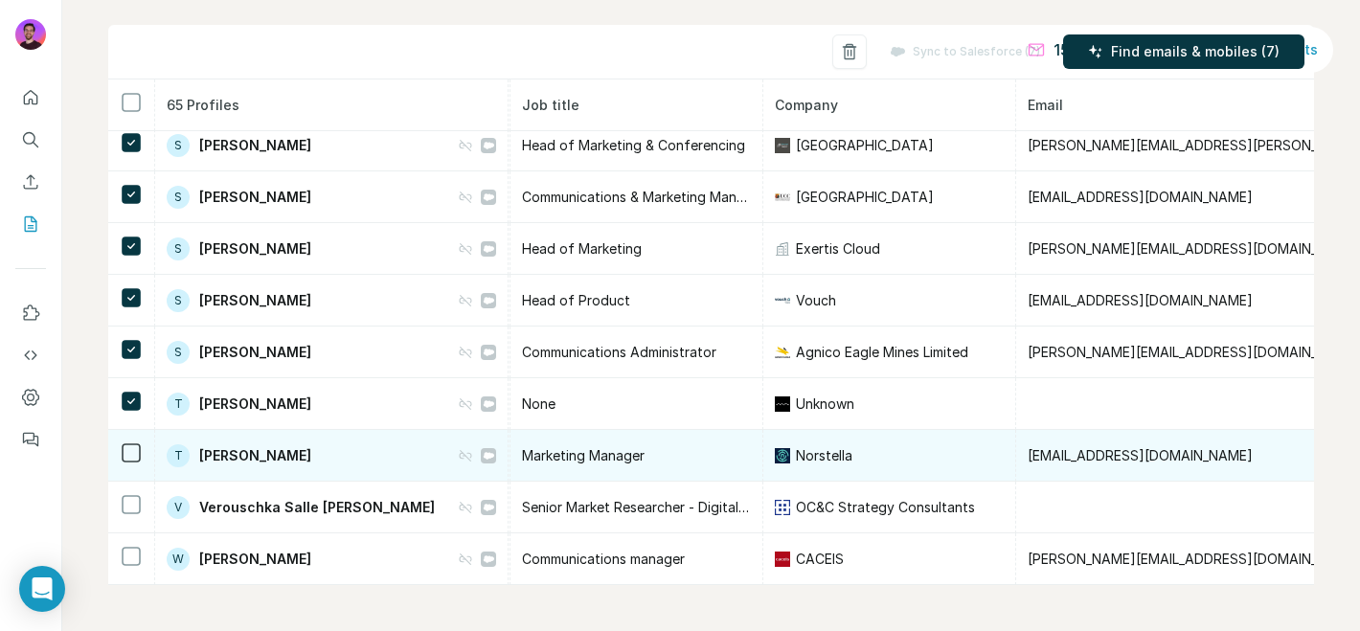
click at [143, 451] on td at bounding box center [131, 456] width 47 height 52
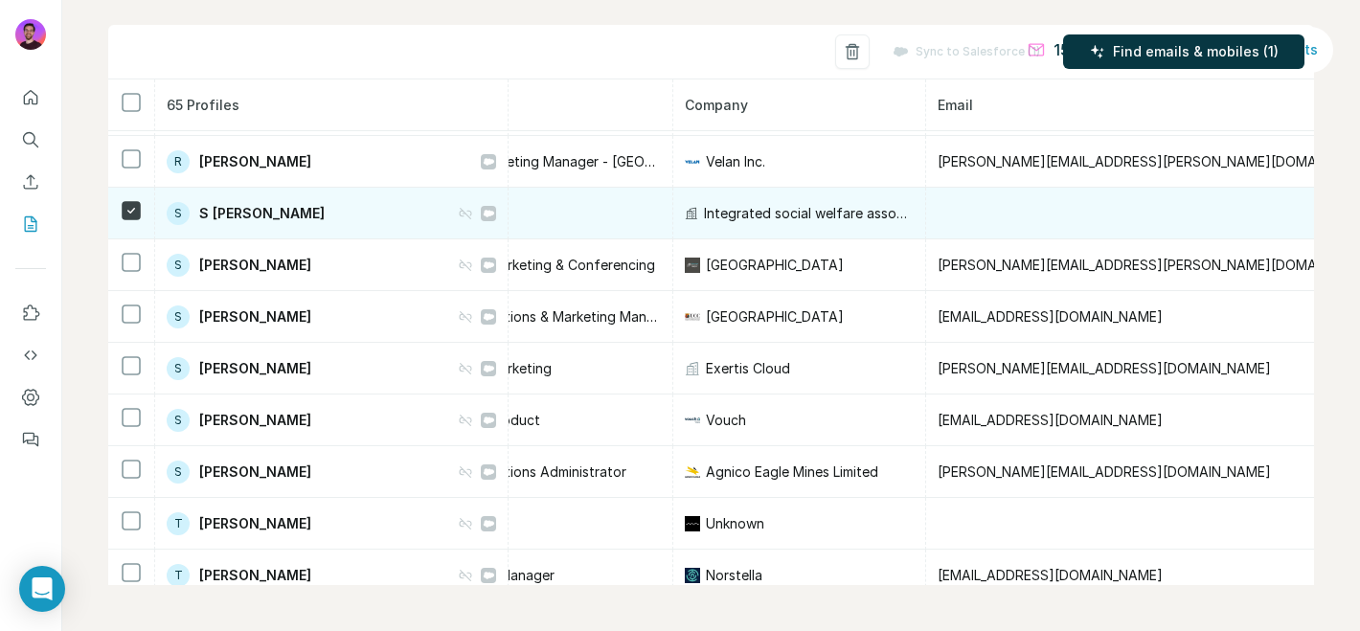
scroll to position [2788, 0]
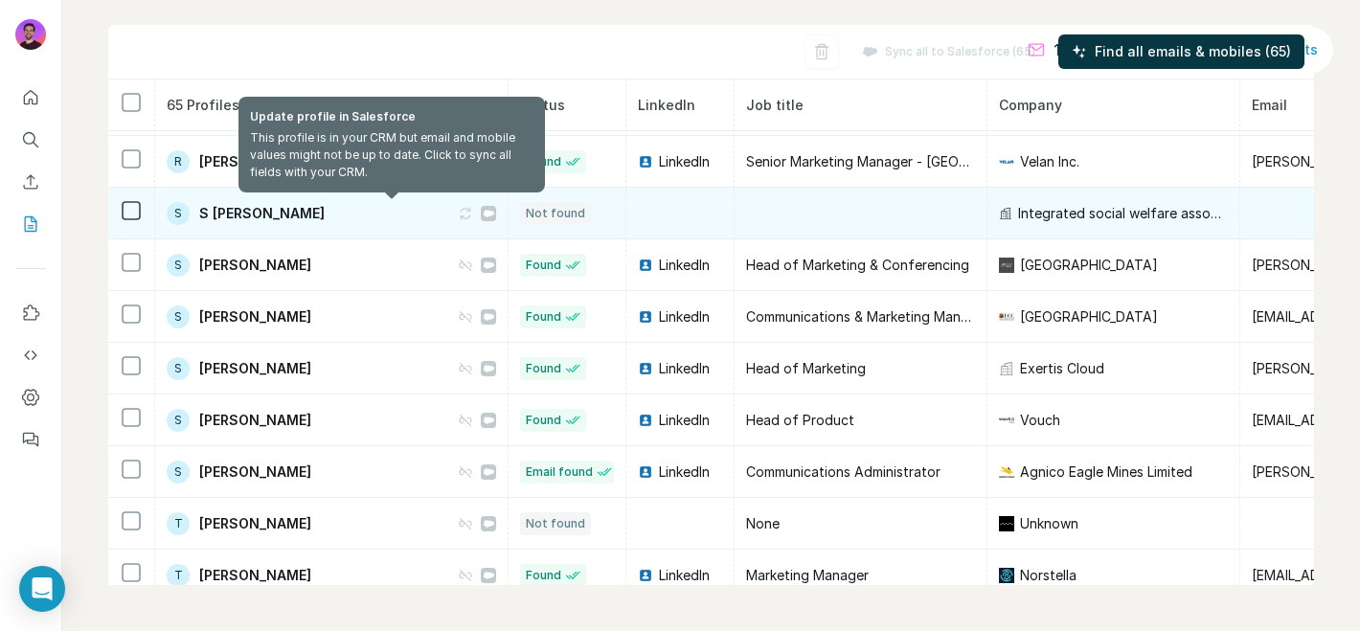
click at [459, 216] on icon at bounding box center [461, 213] width 5 height 6
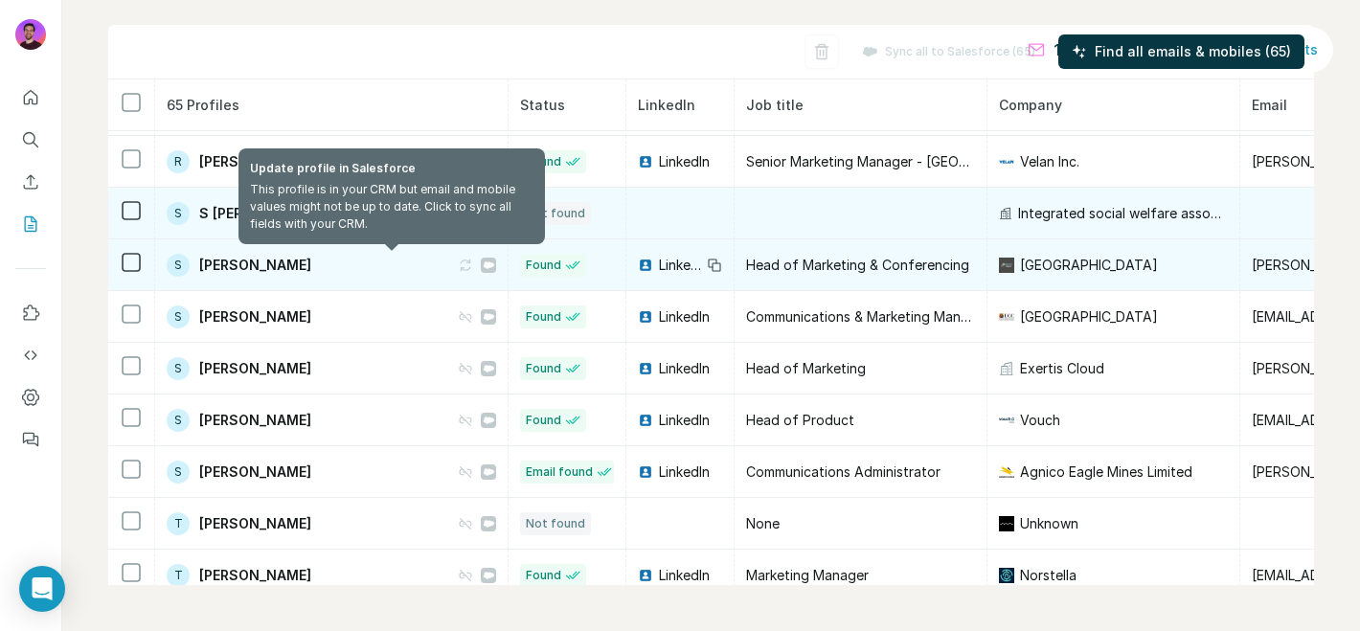
click at [458, 264] on icon at bounding box center [465, 265] width 15 height 15
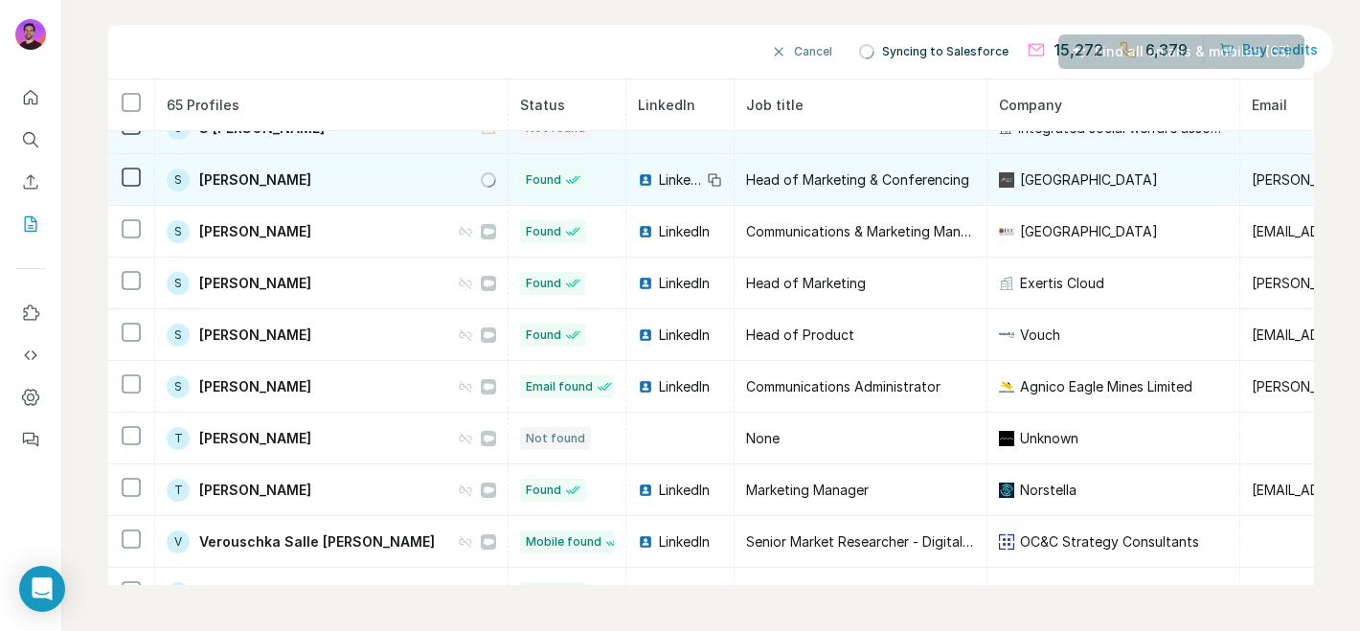
scroll to position [2889, 0]
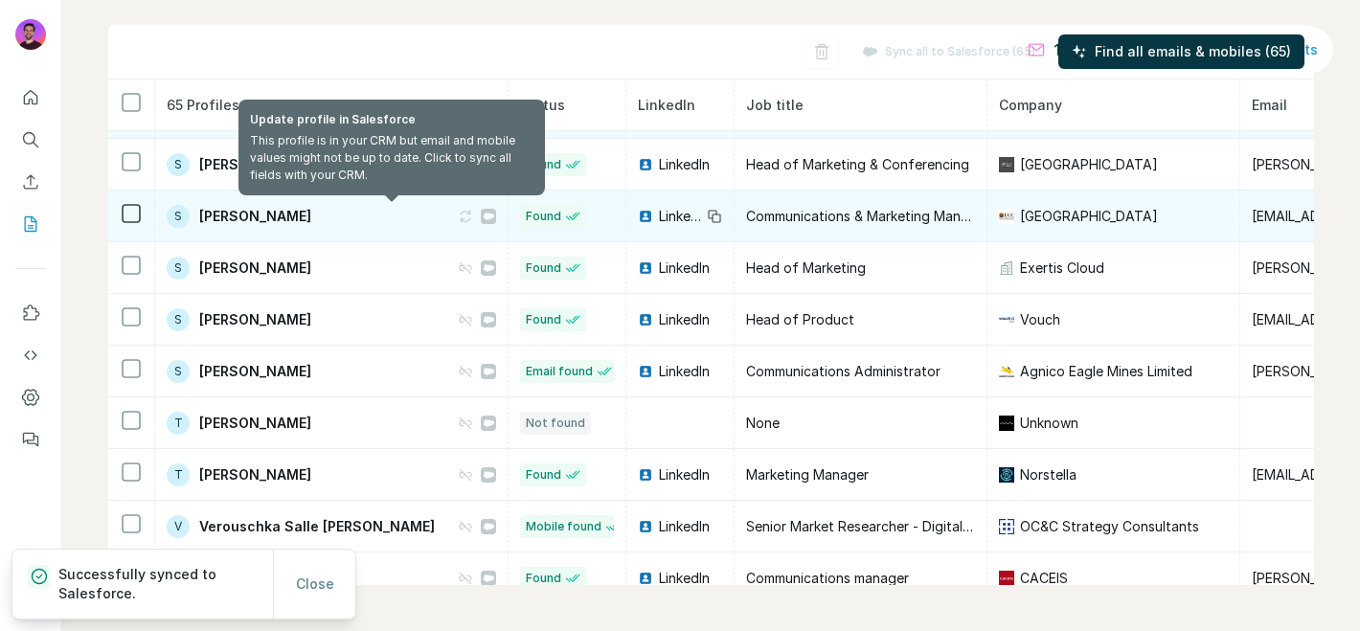
click at [460, 216] on icon at bounding box center [465, 216] width 11 height 11
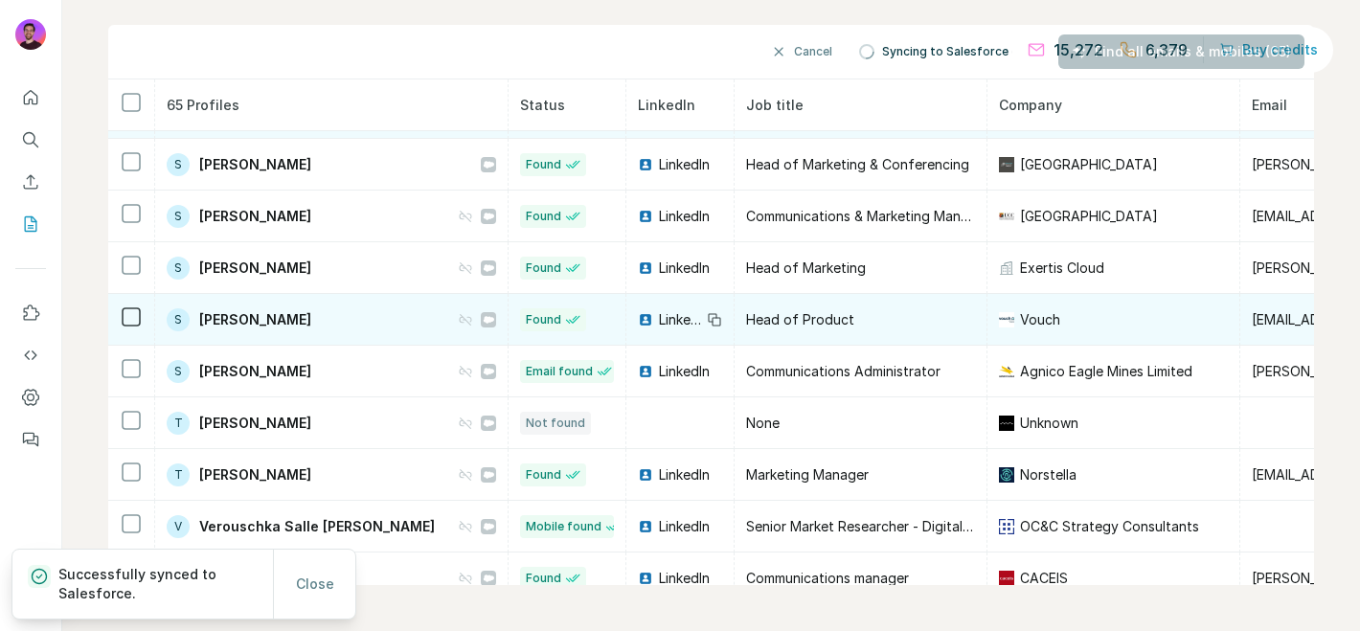
scroll to position [2908, 0]
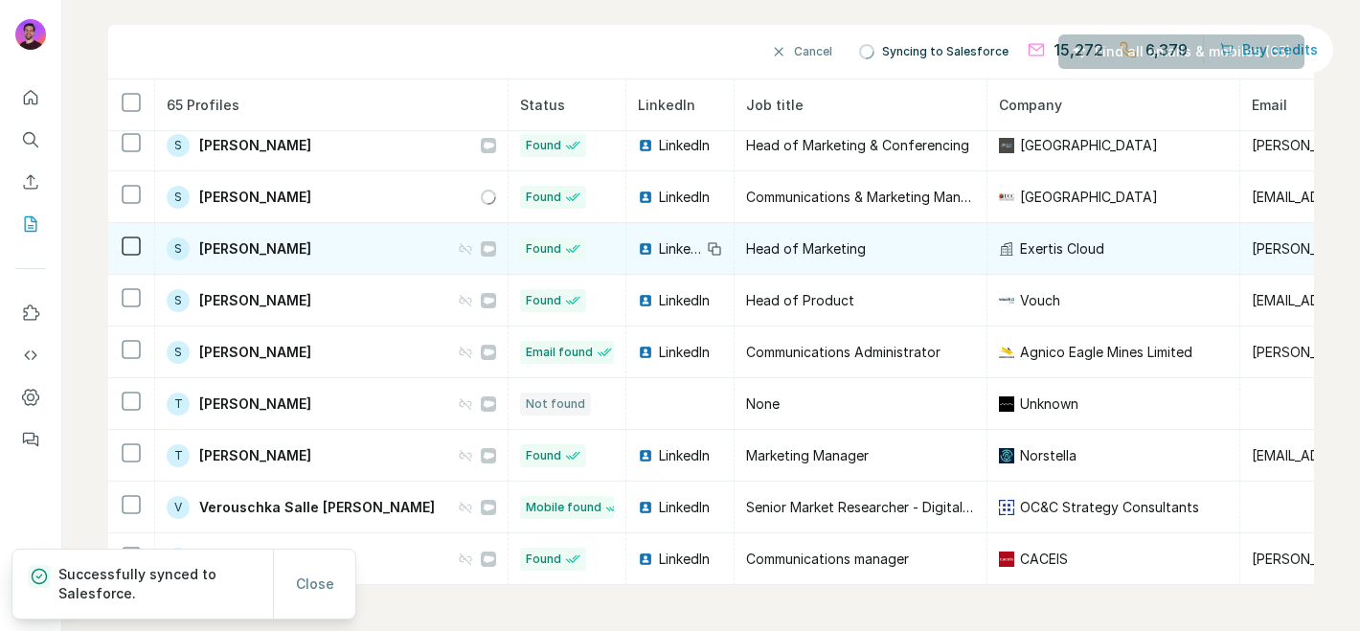
click at [458, 247] on icon at bounding box center [465, 248] width 15 height 15
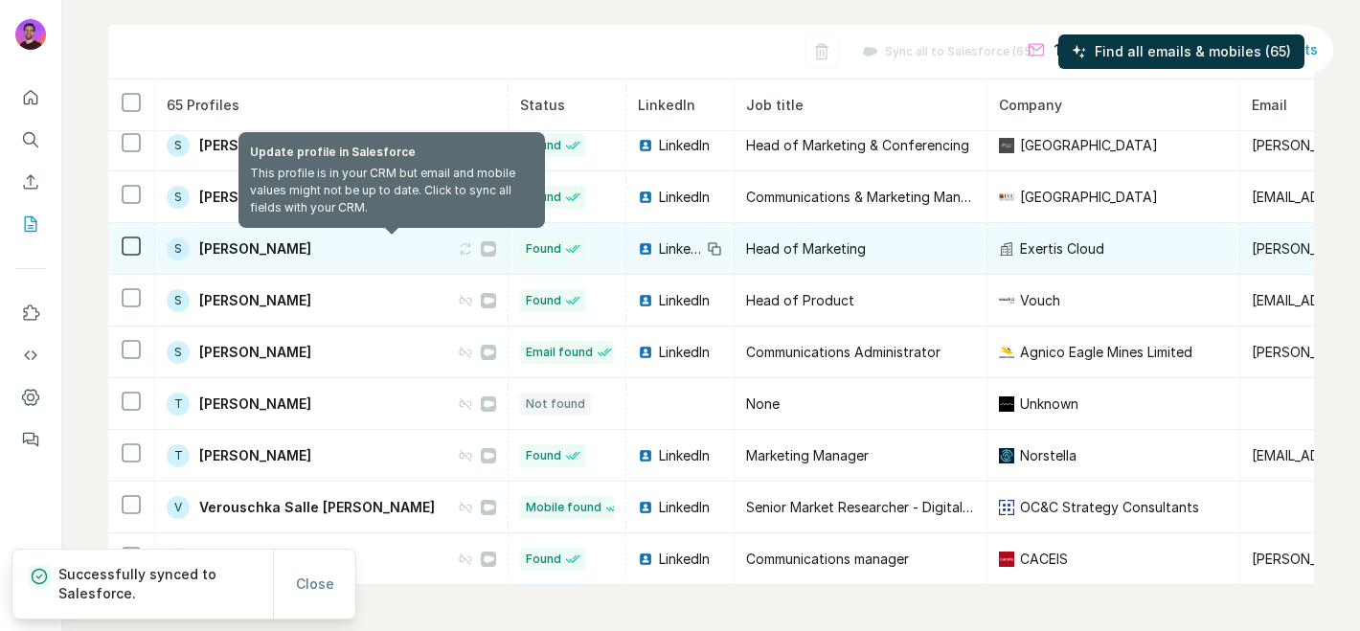
click at [460, 250] on icon at bounding box center [465, 248] width 11 height 11
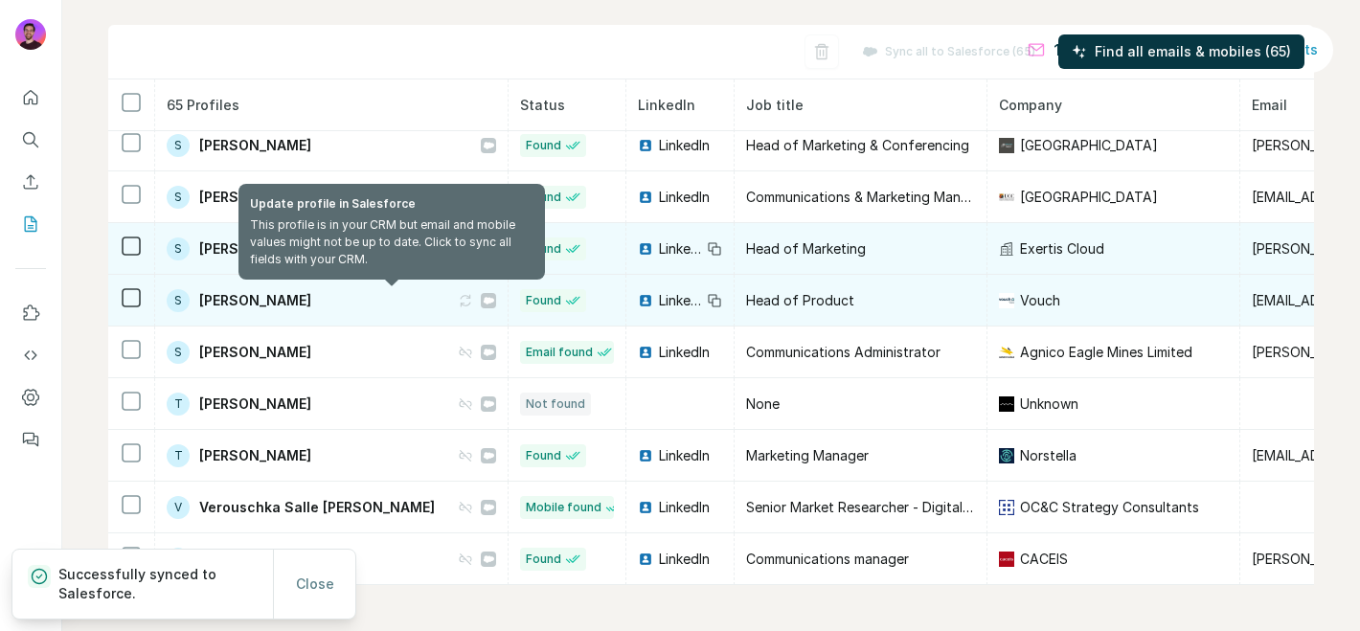
click at [458, 302] on icon at bounding box center [465, 300] width 15 height 15
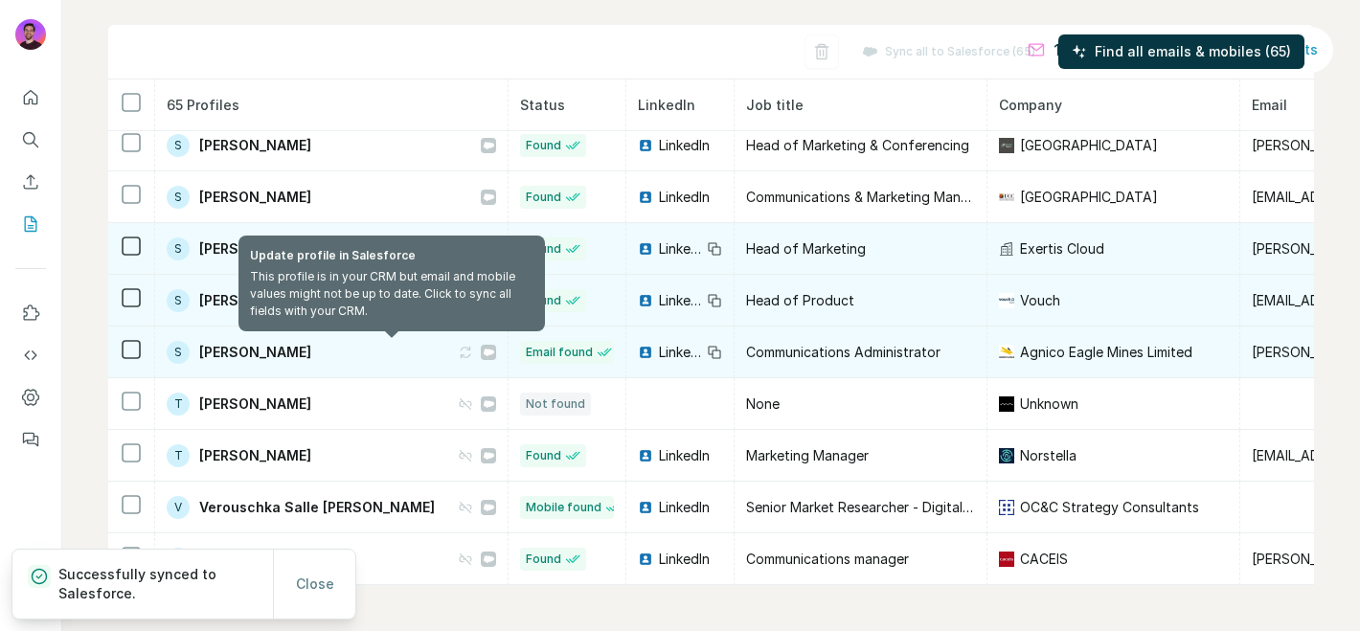
click at [460, 352] on icon at bounding box center [465, 352] width 11 height 11
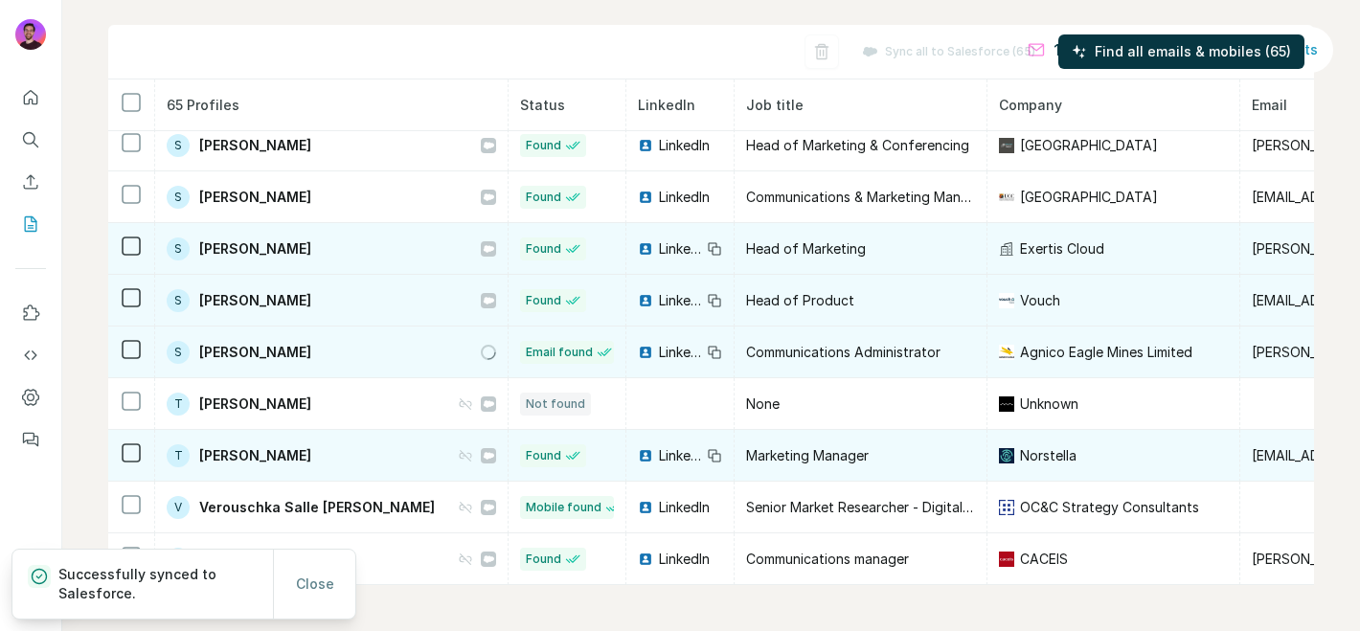
click at [458, 453] on icon at bounding box center [465, 455] width 15 height 15
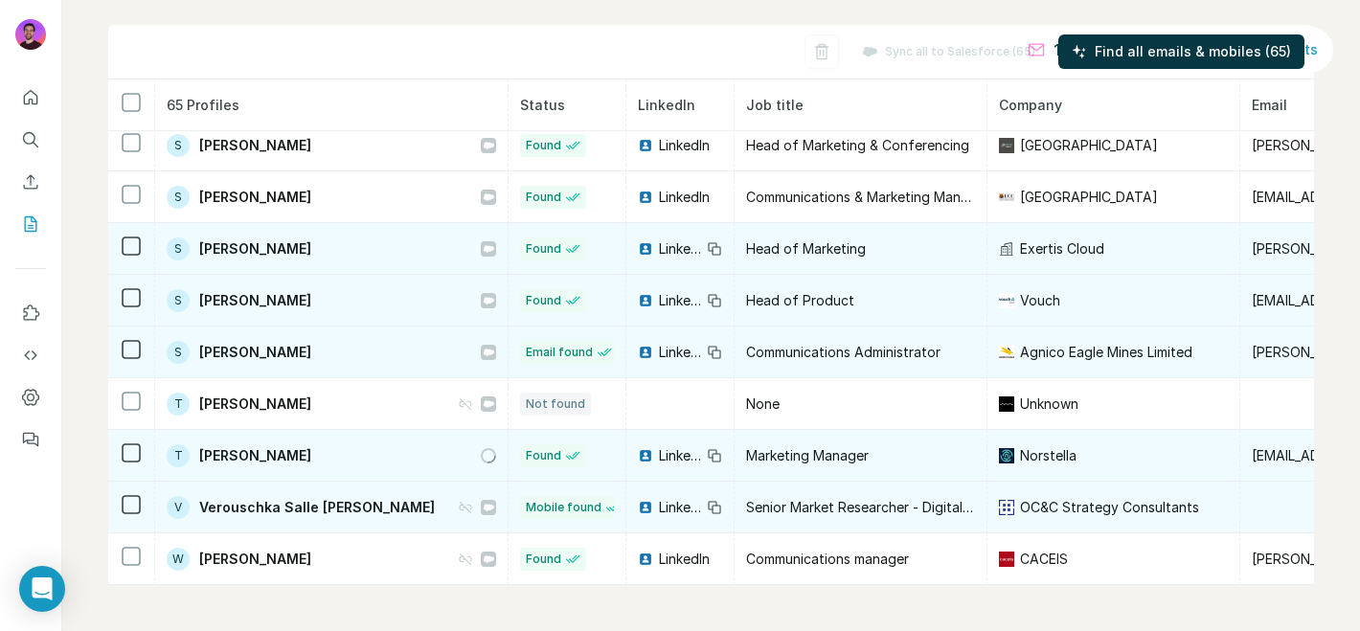
click at [458, 509] on icon at bounding box center [465, 507] width 15 height 15
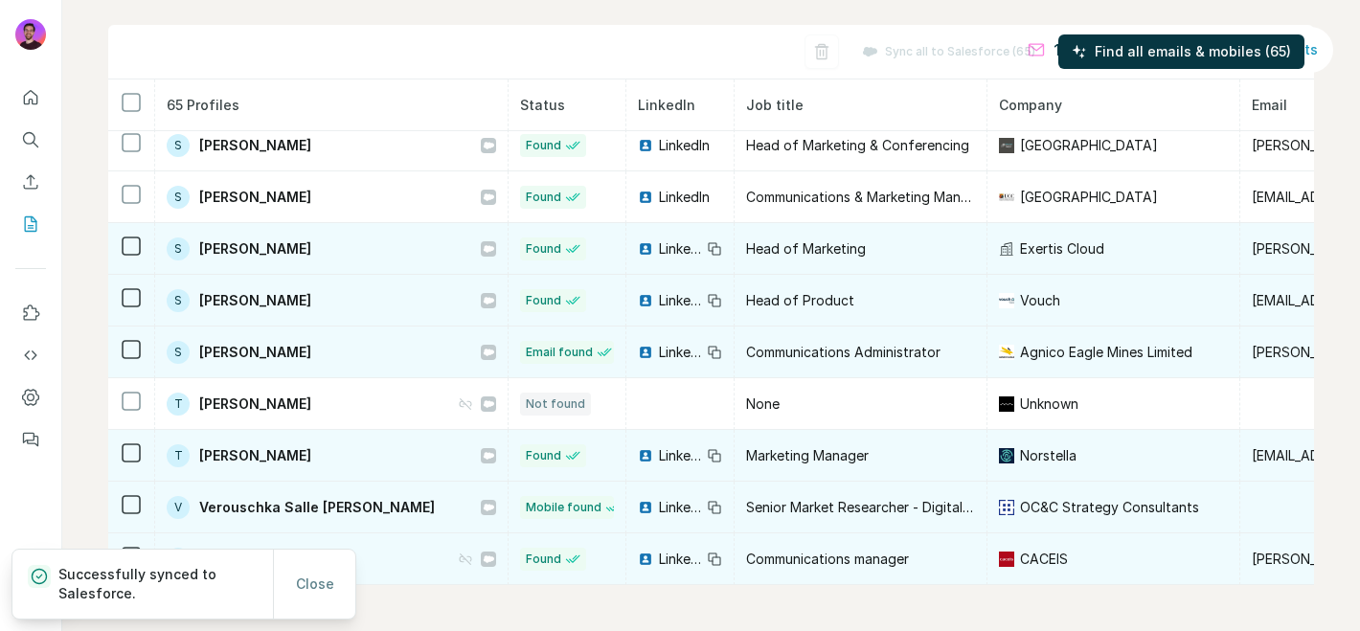
click at [458, 560] on icon at bounding box center [465, 559] width 15 height 15
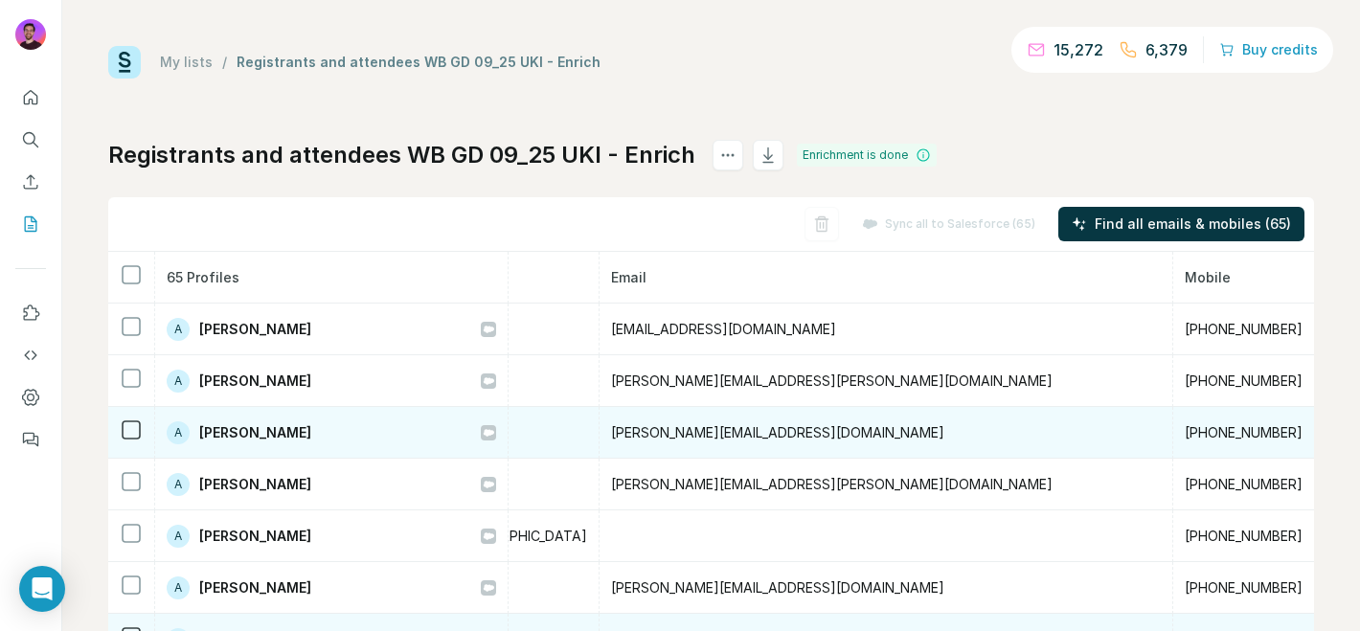
scroll to position [0, 641]
